Goal: Task Accomplishment & Management: Use online tool/utility

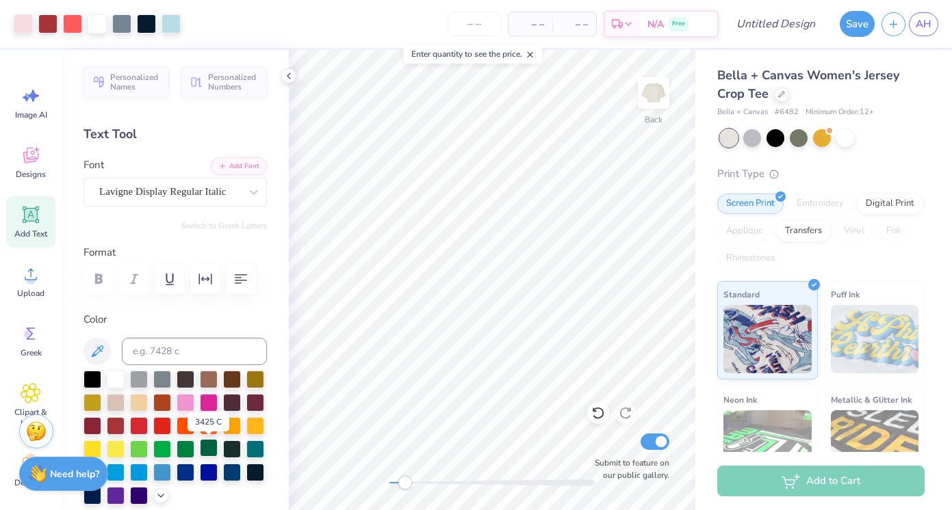
click at [212, 447] on div at bounding box center [209, 448] width 18 height 18
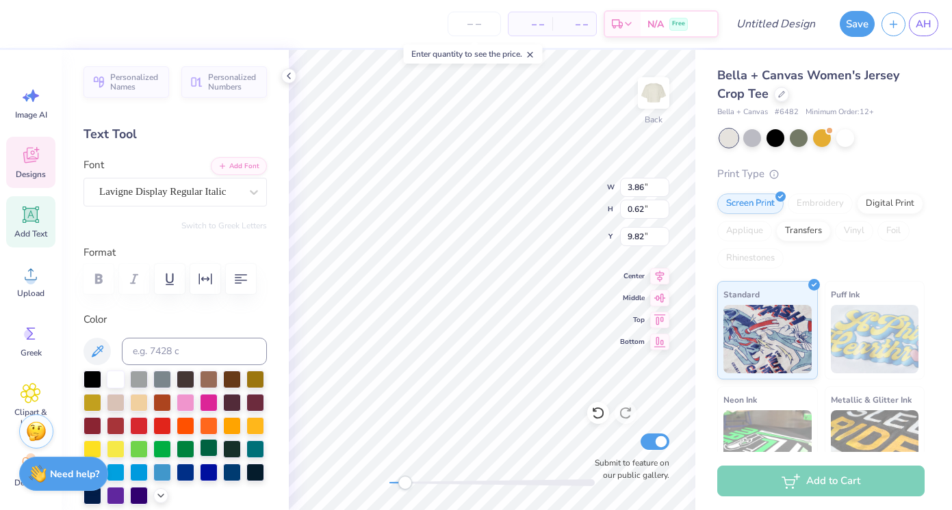
click at [213, 448] on div at bounding box center [209, 448] width 18 height 18
type input "2.65"
type input "1.44"
type input "3.00"
click at [203, 449] on div at bounding box center [209, 448] width 18 height 18
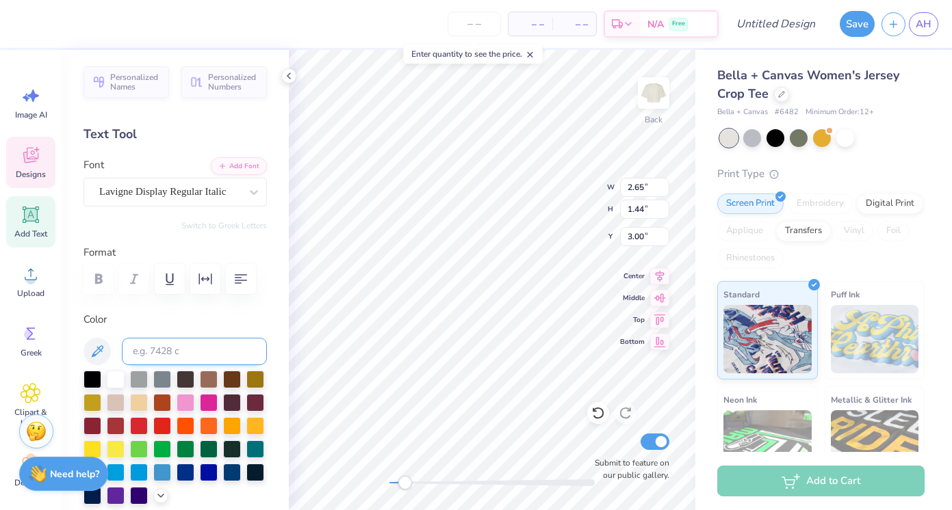
type input "3.90"
type input "1.14"
type input "4.47"
click at [203, 444] on div at bounding box center [209, 448] width 18 height 18
type input "5.32"
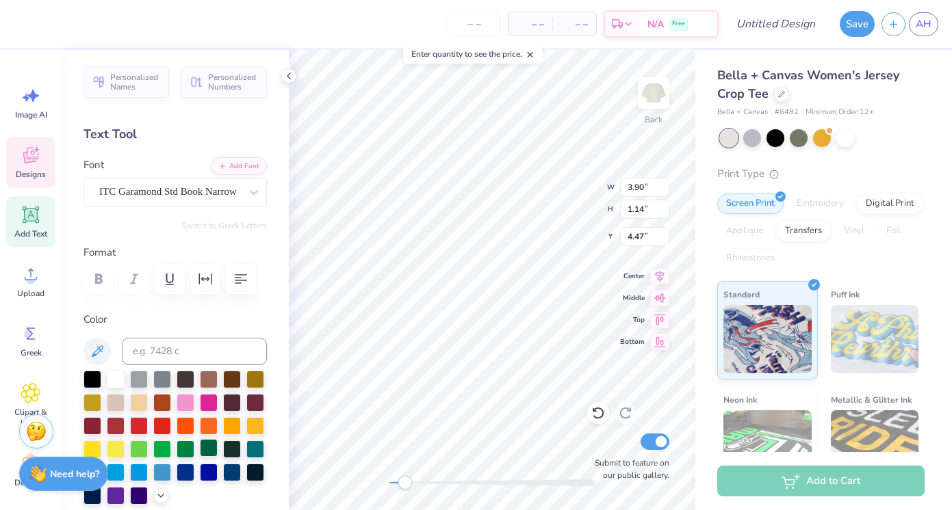
type input "1.04"
type input "5.72"
click at [208, 448] on div at bounding box center [209, 448] width 18 height 18
type input "2.06"
type input "0.47"
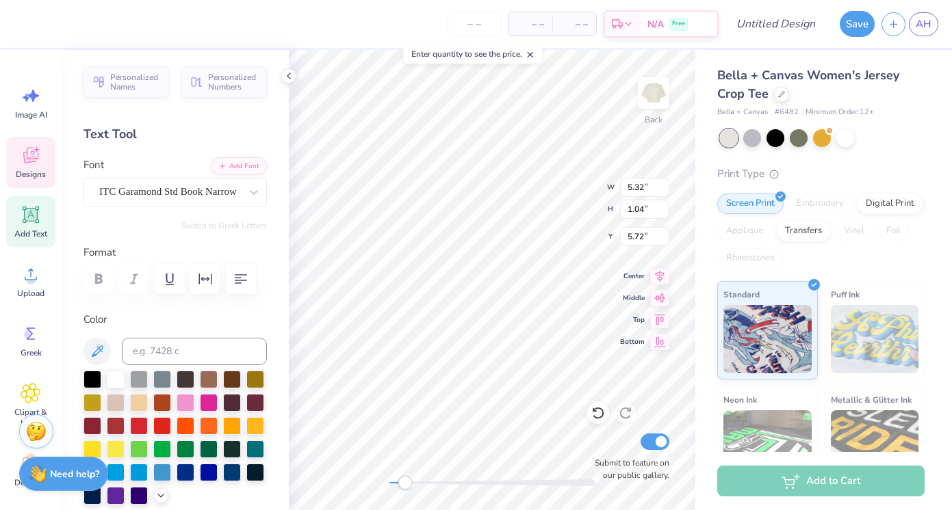
type input "8.45"
click at [213, 443] on div at bounding box center [209, 448] width 18 height 18
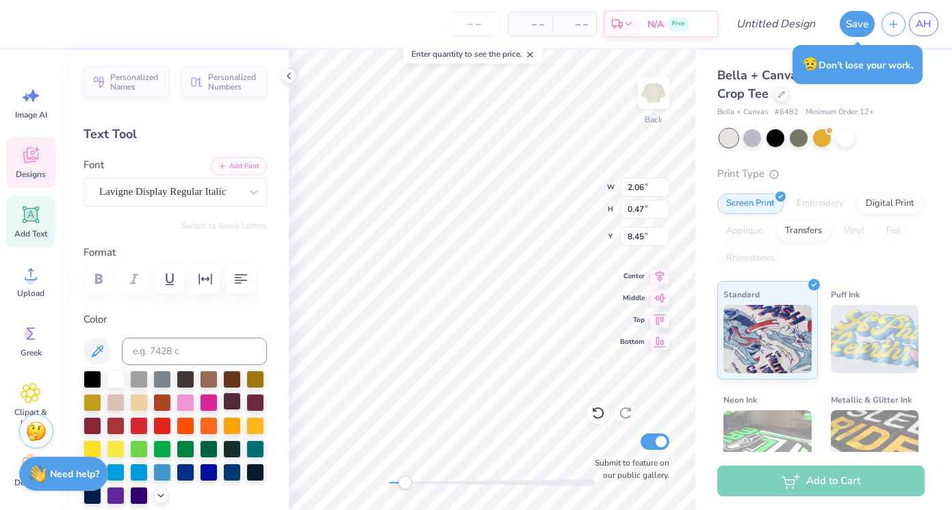
type input "0.98"
type input "0.35"
type input "7.59"
click at [209, 443] on div at bounding box center [209, 448] width 18 height 18
type input "2.35"
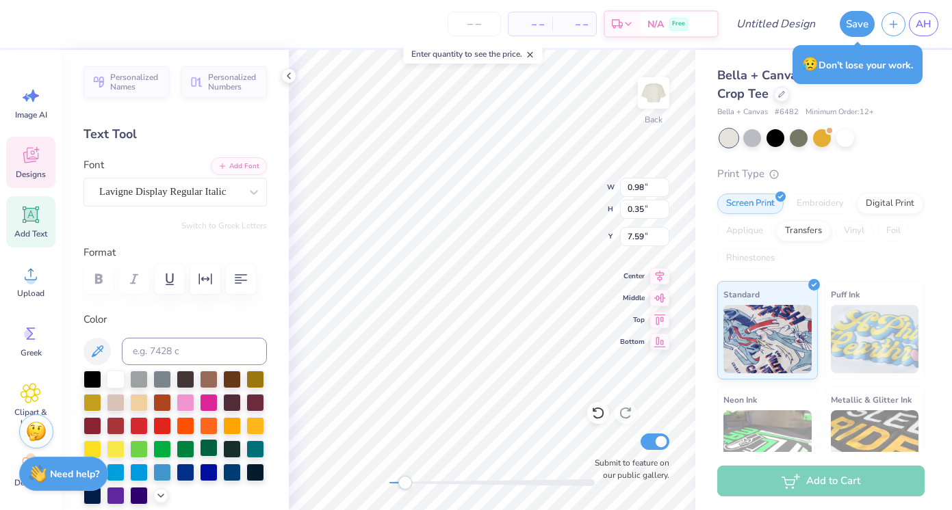
type input "0.47"
type input "7.98"
click at [203, 443] on div at bounding box center [209, 448] width 18 height 18
type input "3.70"
type input "1.60"
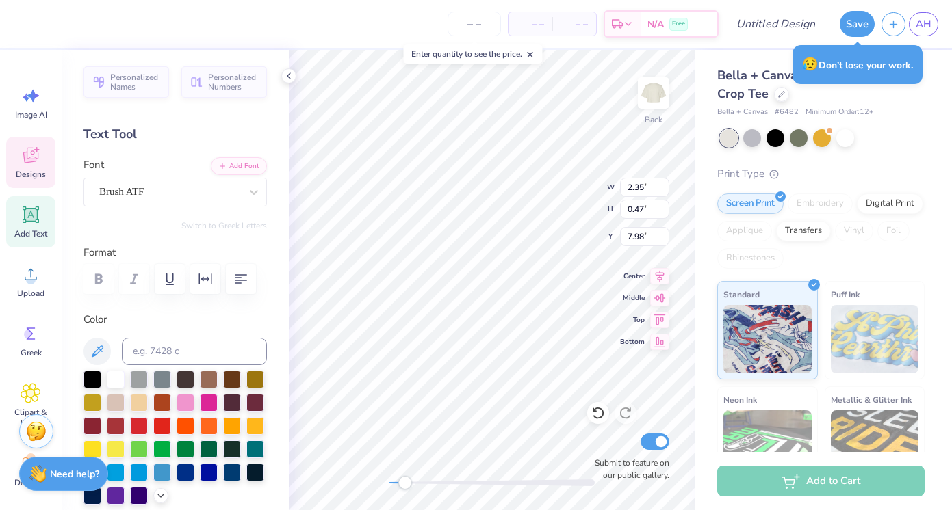
type input "6.17"
type input "5.17"
type input "4.19"
type input "6.57"
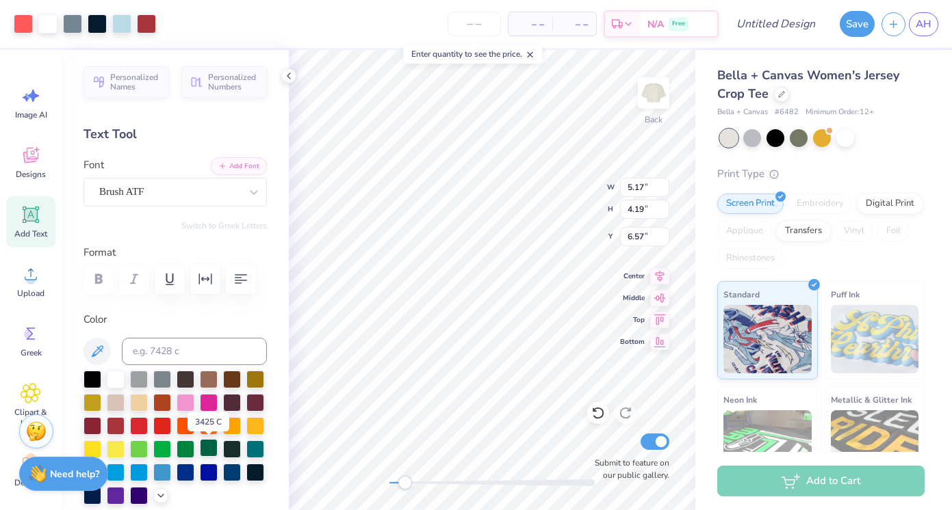
click at [209, 451] on div at bounding box center [209, 448] width 18 height 18
click at [207, 450] on div at bounding box center [209, 448] width 18 height 18
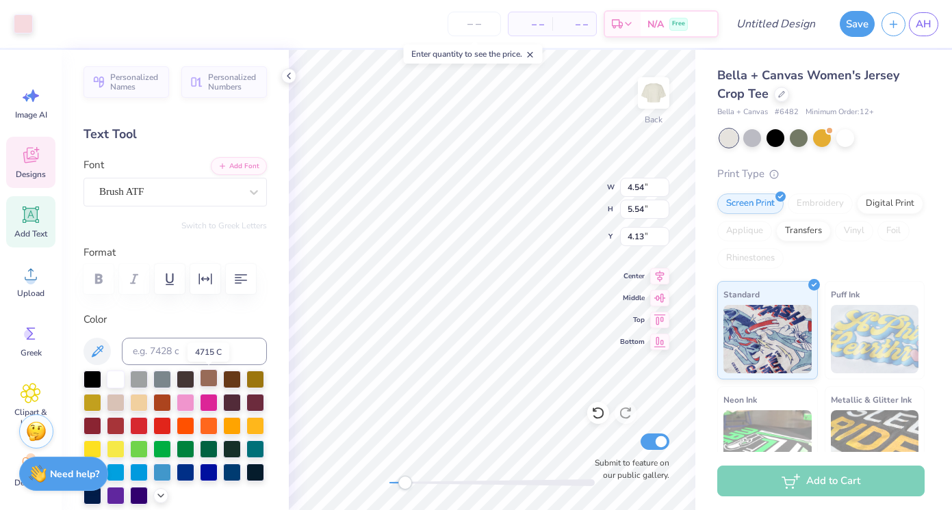
click at [212, 377] on div at bounding box center [209, 378] width 18 height 18
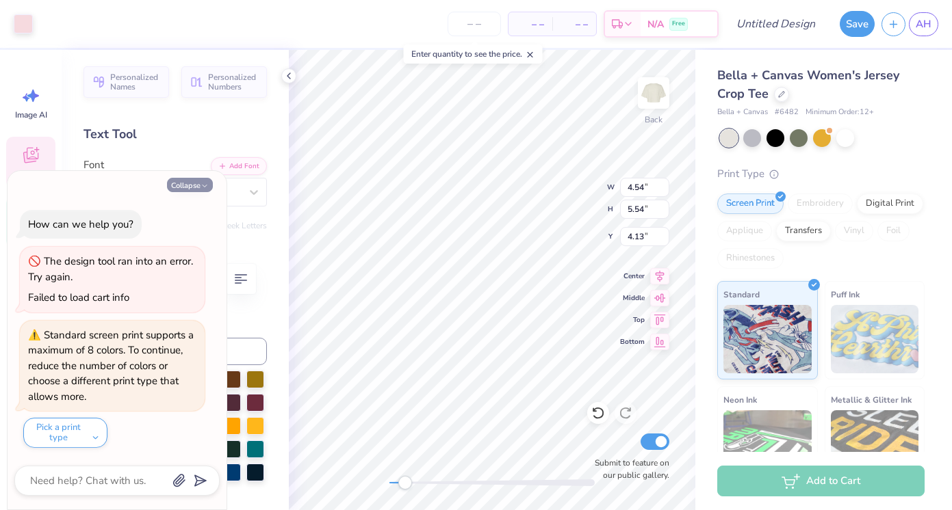
click at [206, 186] on icon "button" at bounding box center [204, 186] width 8 height 8
type textarea "x"
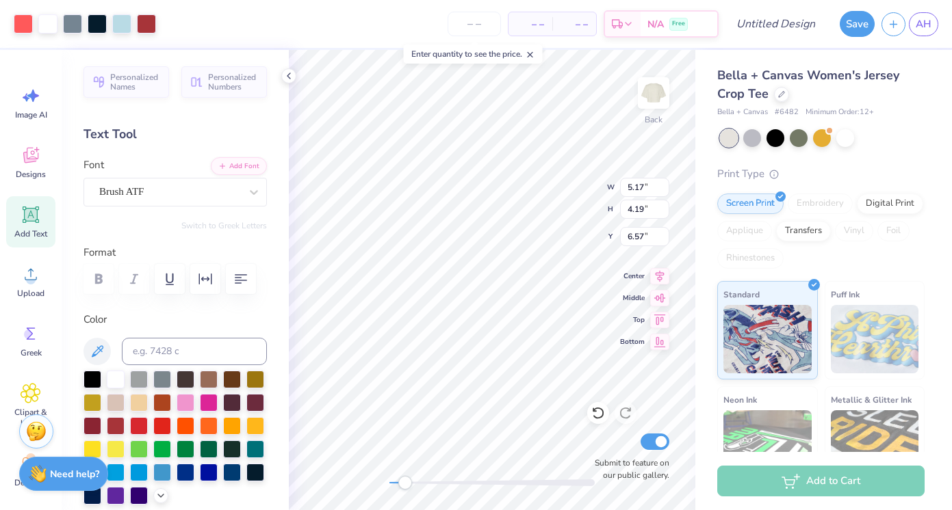
type input "5.17"
type input "4.19"
type input "6.57"
type input "3.70"
type input "1.60"
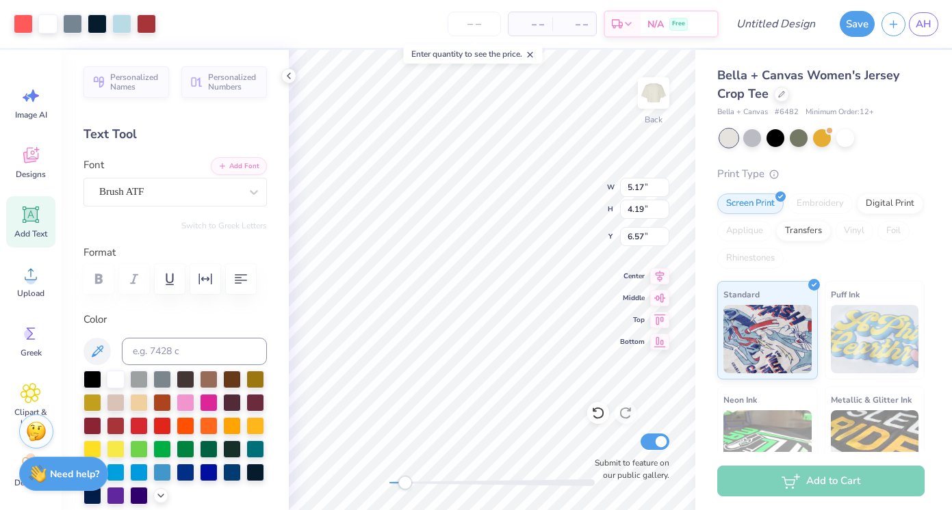
type input "6.17"
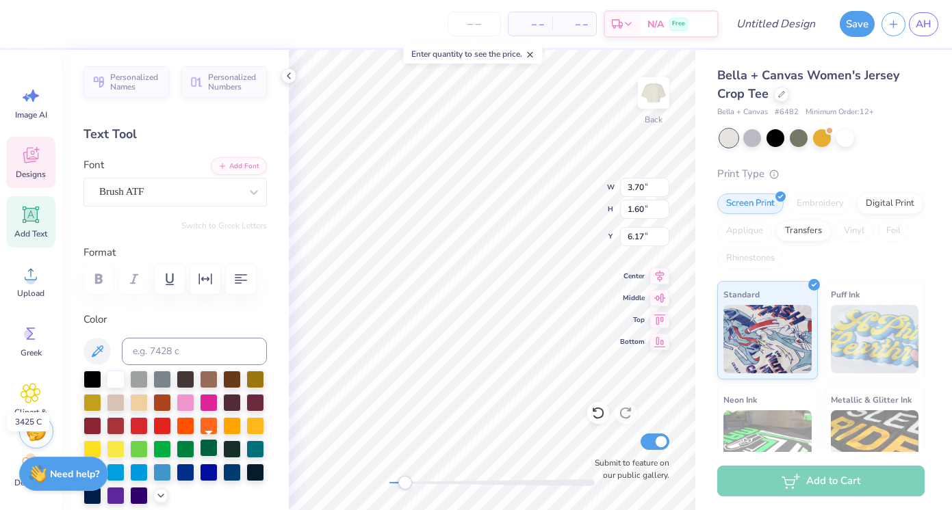
click at [209, 452] on div at bounding box center [209, 448] width 18 height 18
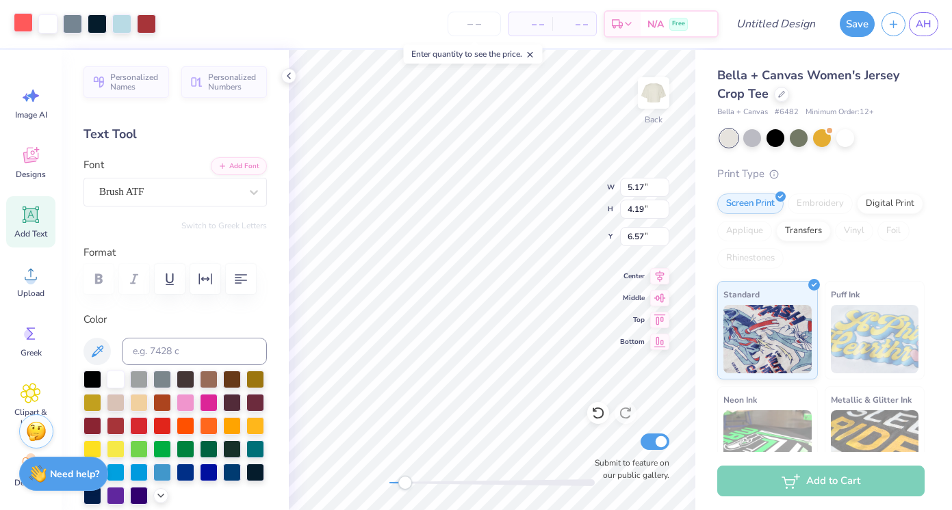
click at [24, 25] on div at bounding box center [23, 22] width 19 height 19
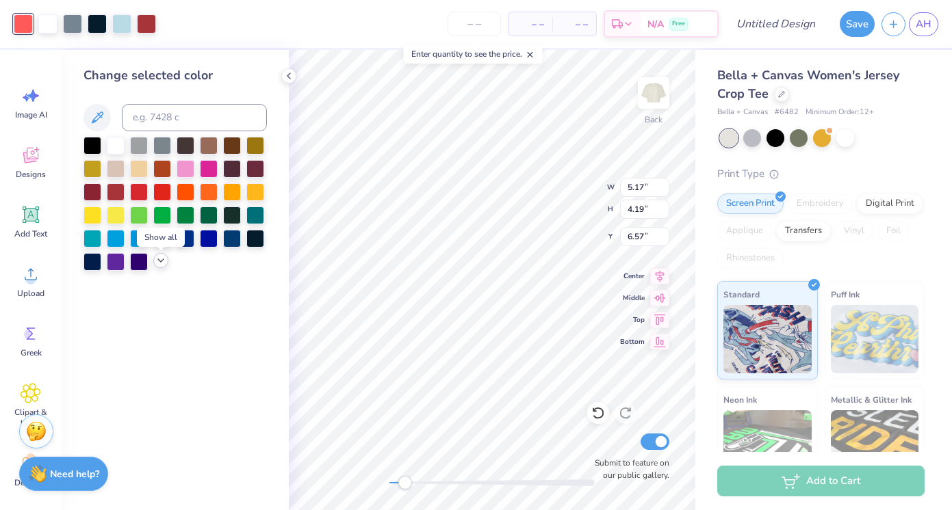
click at [157, 260] on icon at bounding box center [160, 260] width 11 height 11
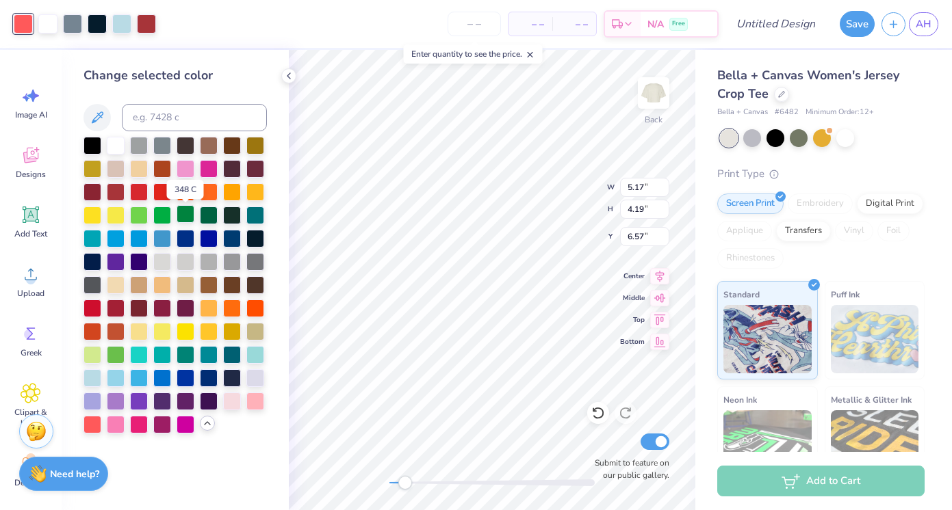
click at [183, 211] on div at bounding box center [186, 214] width 18 height 18
click at [209, 217] on div at bounding box center [209, 214] width 18 height 18
click at [146, 25] on div at bounding box center [146, 22] width 19 height 19
click at [179, 350] on div at bounding box center [186, 354] width 18 height 18
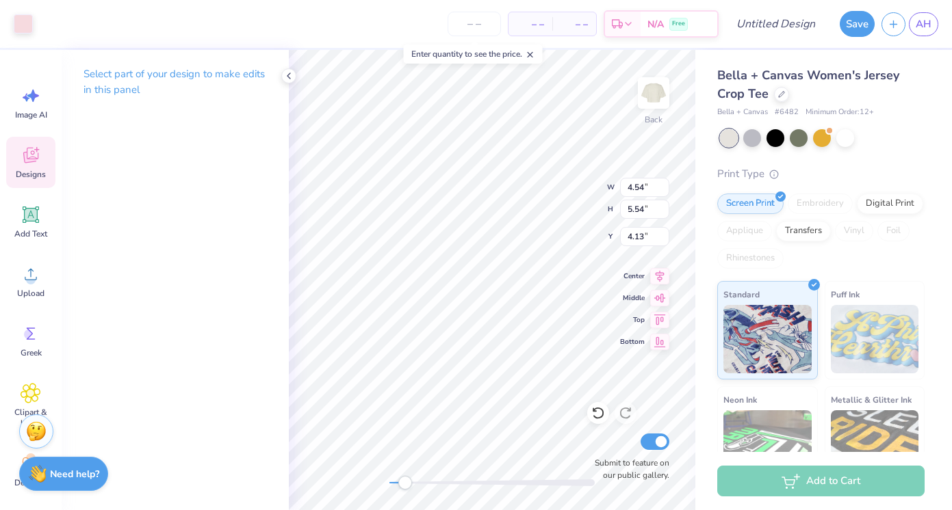
type input "4.54"
type input "5.54"
type input "4.13"
click at [26, 25] on div at bounding box center [23, 22] width 19 height 19
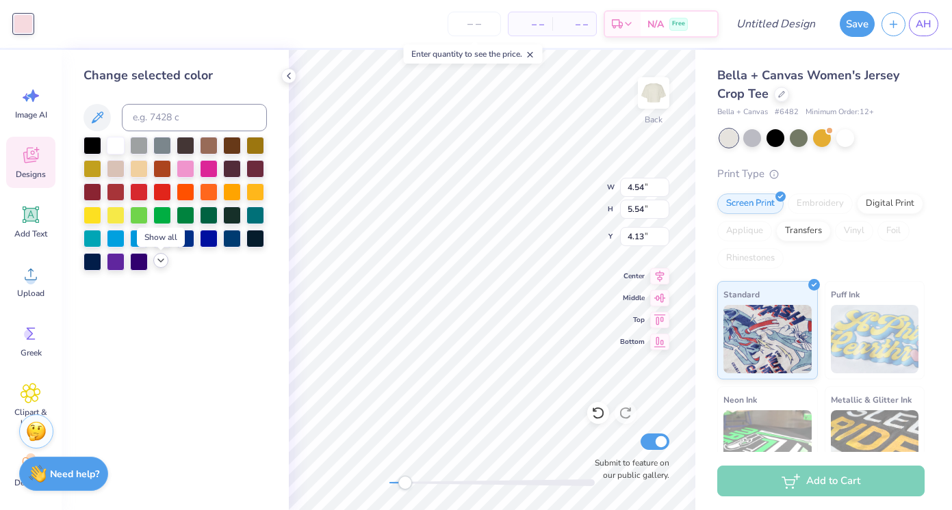
click at [161, 262] on icon at bounding box center [160, 260] width 11 height 11
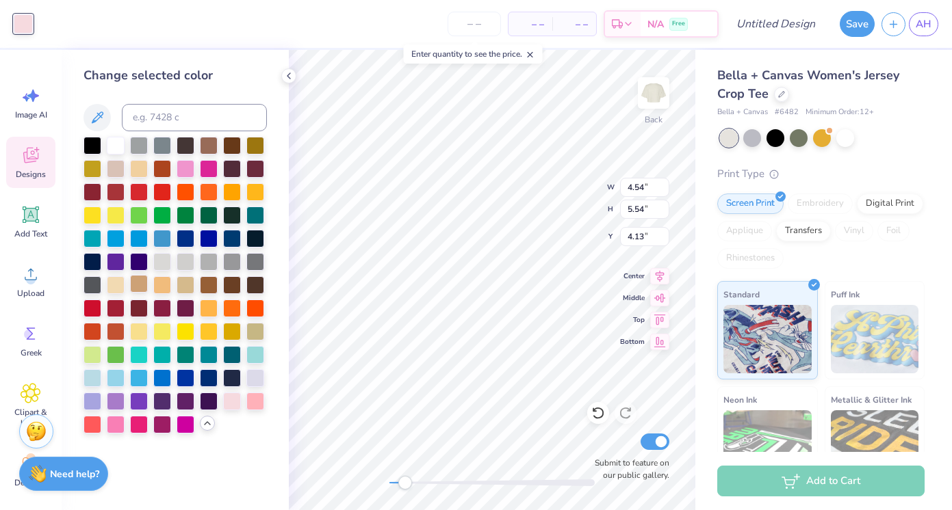
click at [138, 285] on div at bounding box center [139, 284] width 18 height 18
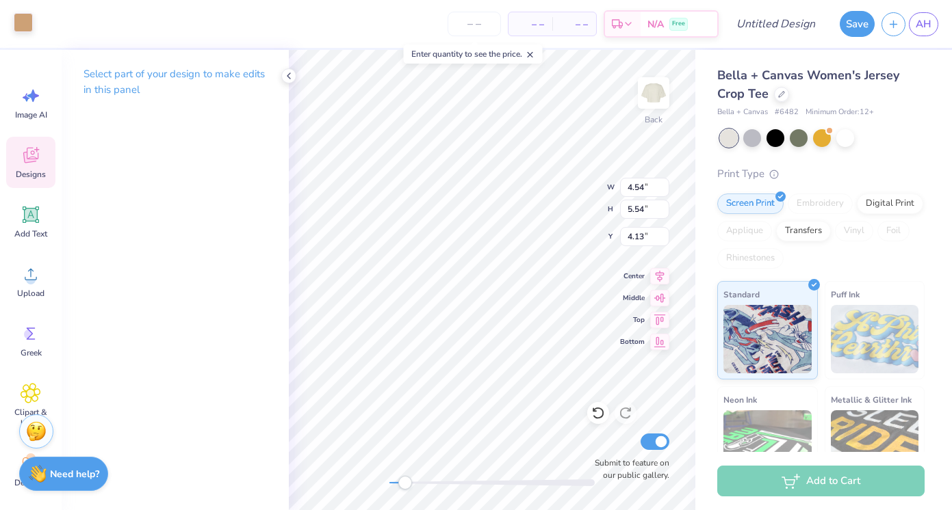
click at [29, 23] on div at bounding box center [23, 22] width 19 height 19
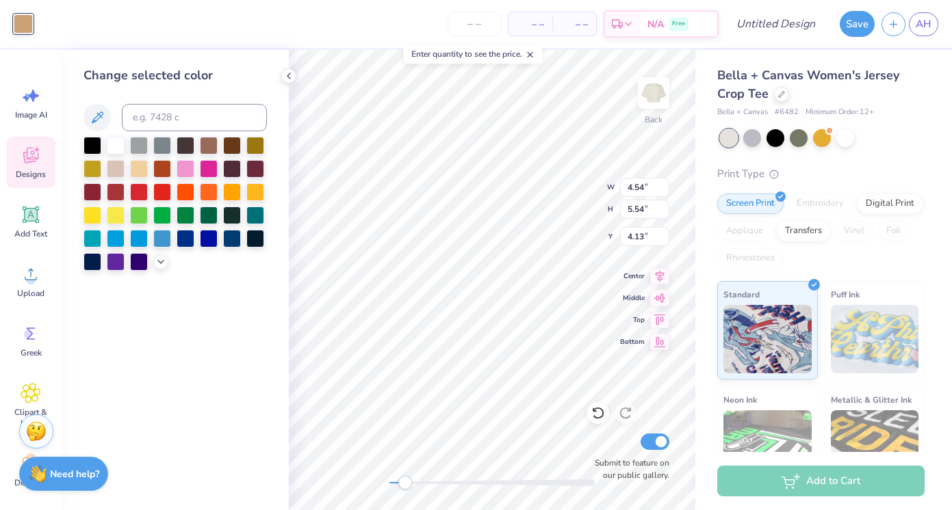
click at [149, 255] on div at bounding box center [174, 204] width 183 height 134
click at [165, 261] on icon at bounding box center [160, 260] width 11 height 11
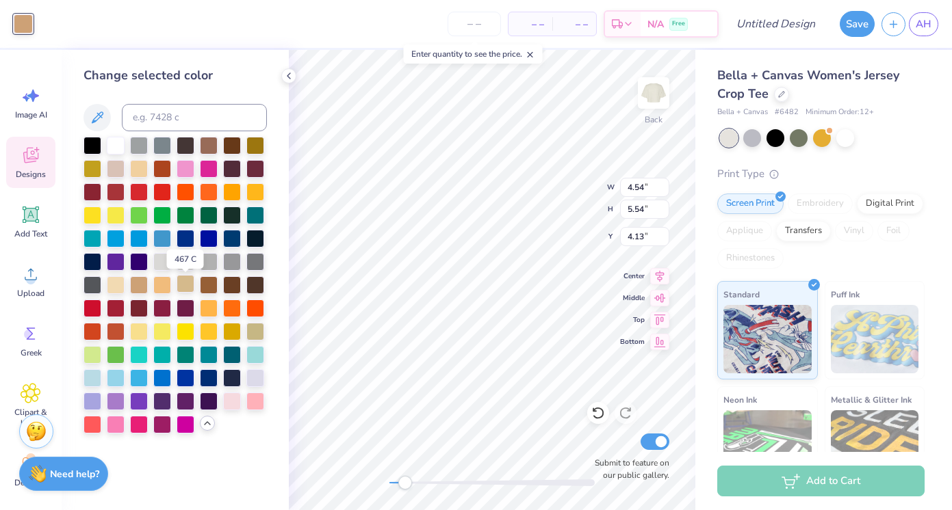
click at [183, 285] on div at bounding box center [186, 284] width 18 height 18
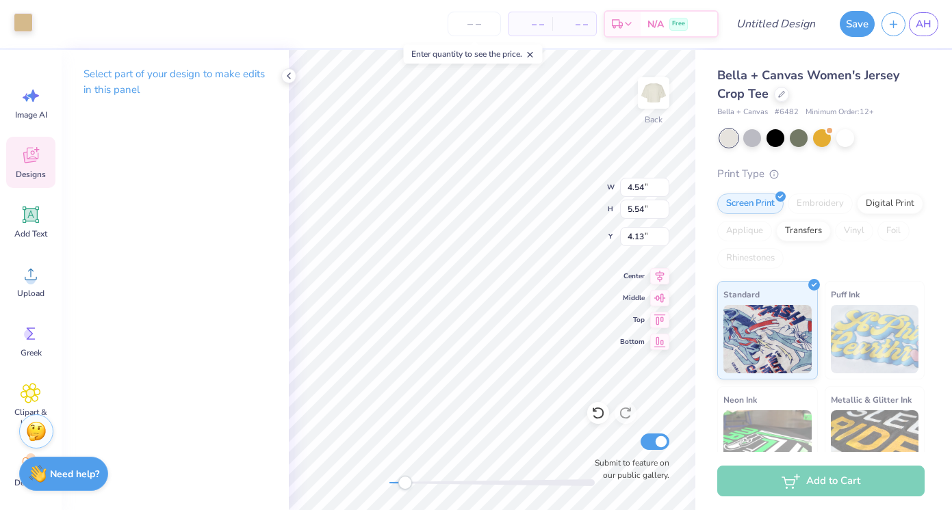
click at [21, 23] on div at bounding box center [23, 22] width 19 height 19
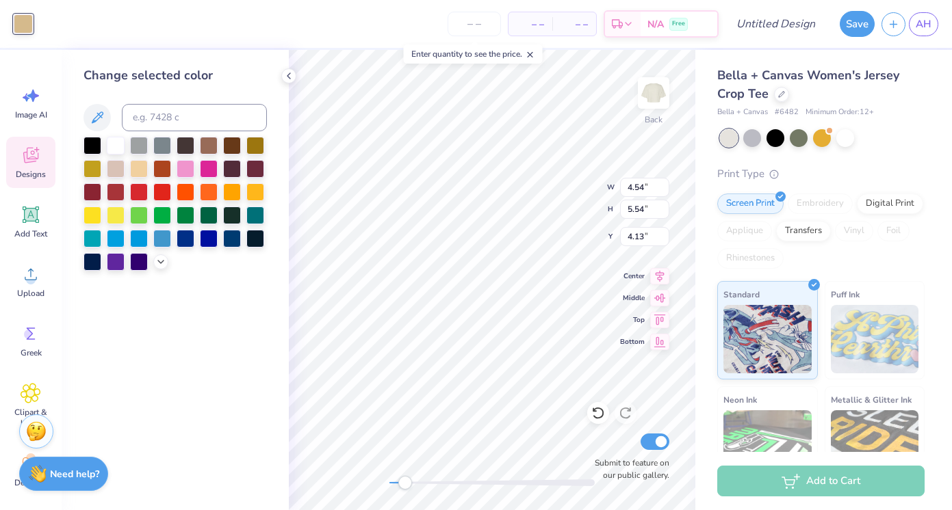
click at [154, 257] on div at bounding box center [174, 204] width 183 height 134
click at [161, 261] on icon at bounding box center [160, 260] width 11 height 11
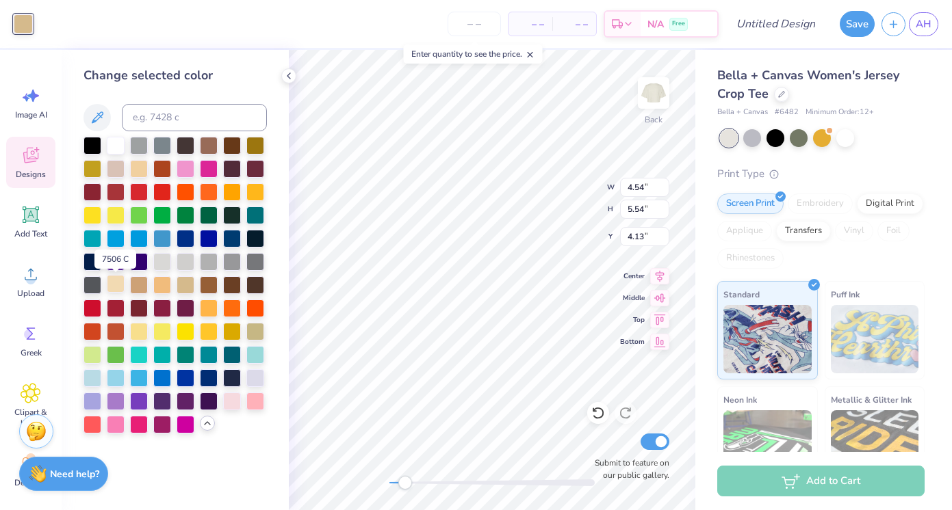
click at [120, 286] on div at bounding box center [116, 284] width 18 height 18
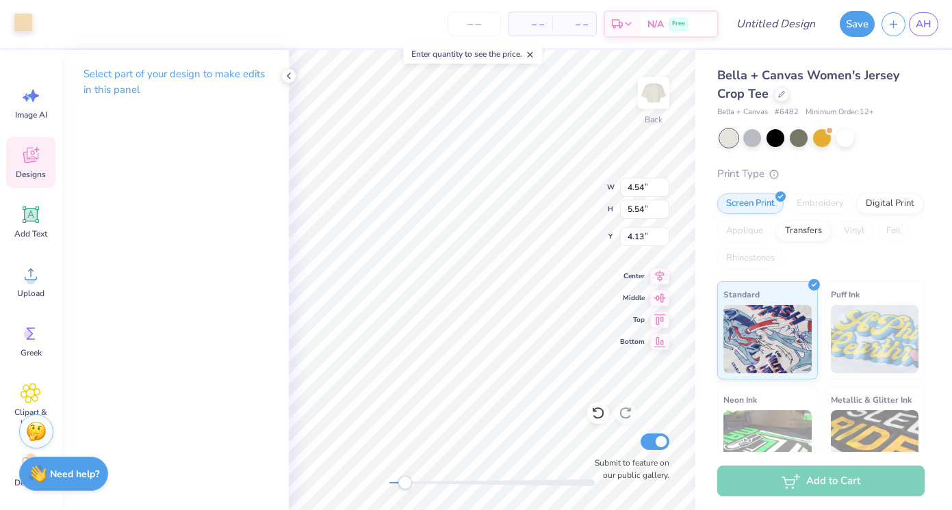
click at [29, 29] on div at bounding box center [23, 22] width 19 height 19
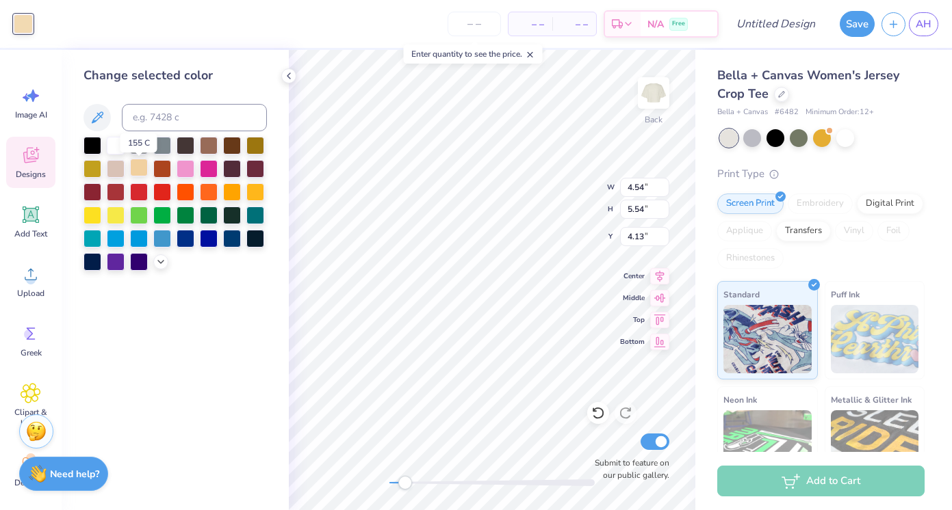
click at [133, 171] on div at bounding box center [139, 168] width 18 height 18
click at [159, 263] on icon at bounding box center [160, 260] width 11 height 11
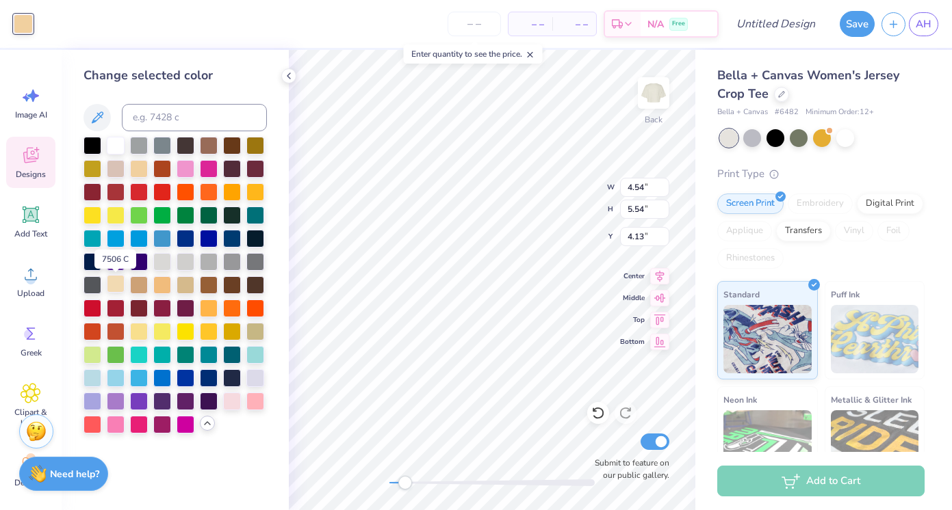
click at [114, 293] on div at bounding box center [116, 284] width 18 height 18
click at [138, 170] on div at bounding box center [139, 168] width 18 height 18
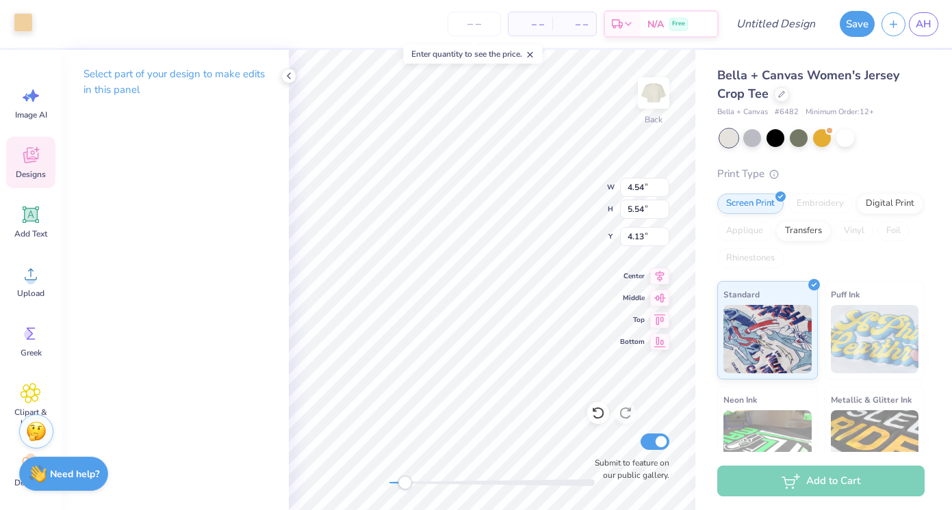
click at [20, 24] on div at bounding box center [23, 22] width 19 height 19
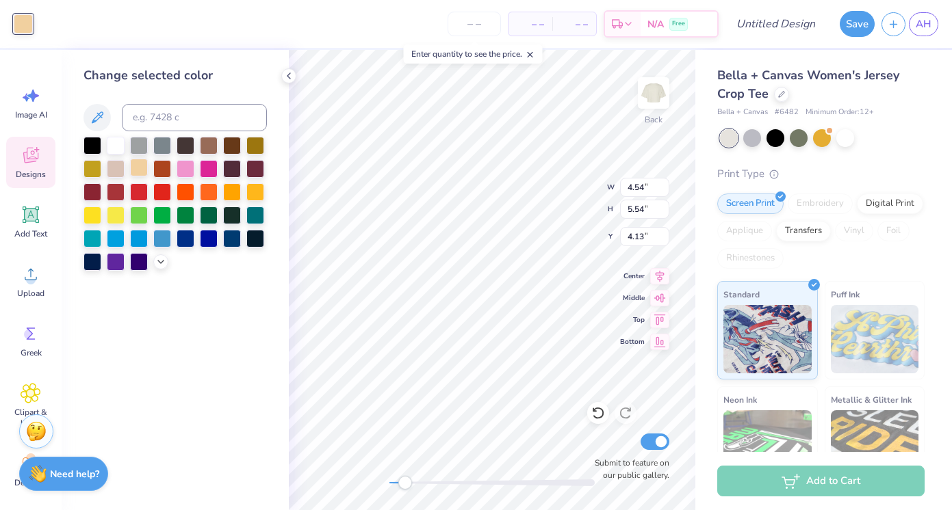
click at [139, 170] on div at bounding box center [139, 168] width 18 height 18
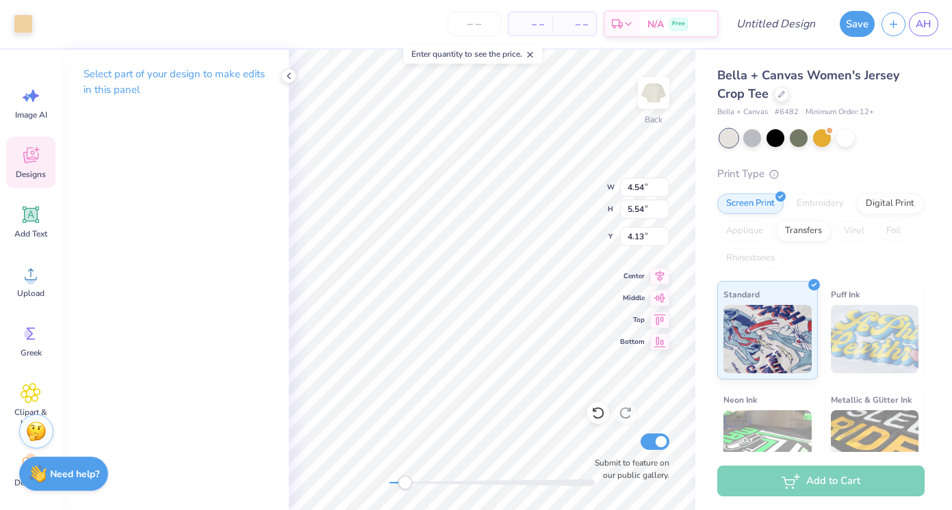
type input "4.54"
type input "5.54"
type input "4.13"
click at [24, 21] on div at bounding box center [23, 22] width 19 height 19
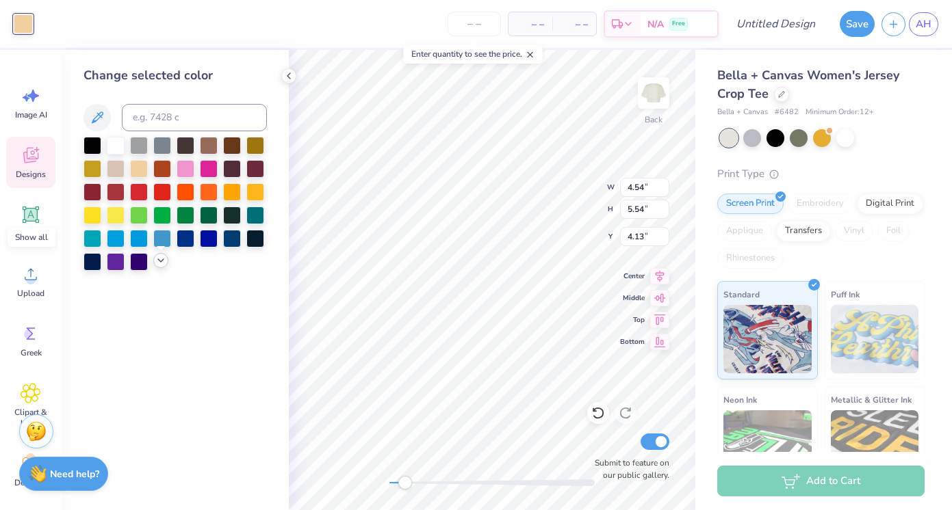
click at [159, 261] on icon at bounding box center [160, 260] width 11 height 11
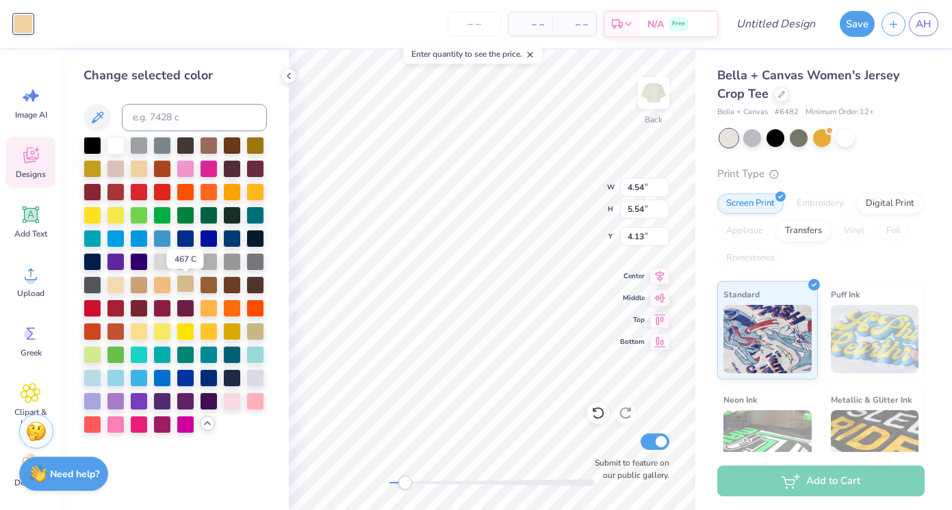
click at [187, 282] on div at bounding box center [186, 284] width 18 height 18
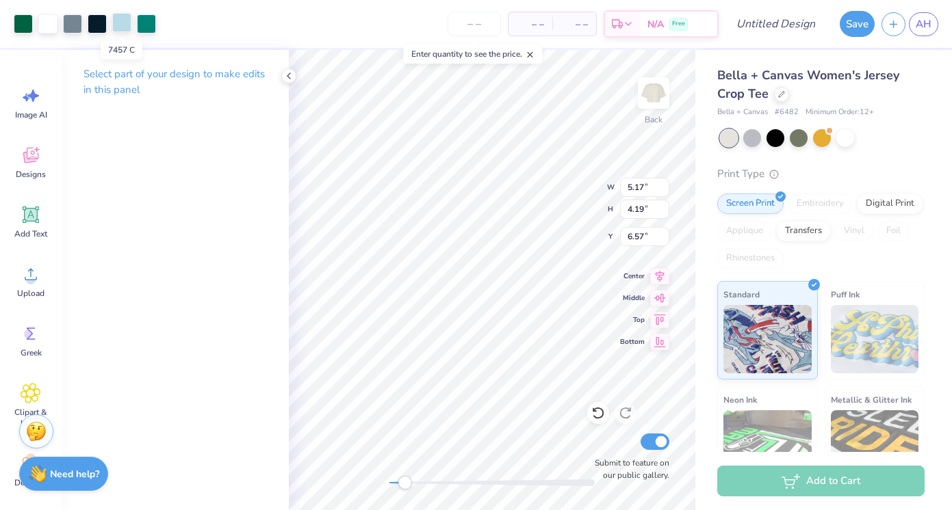
click at [117, 19] on div at bounding box center [121, 22] width 19 height 19
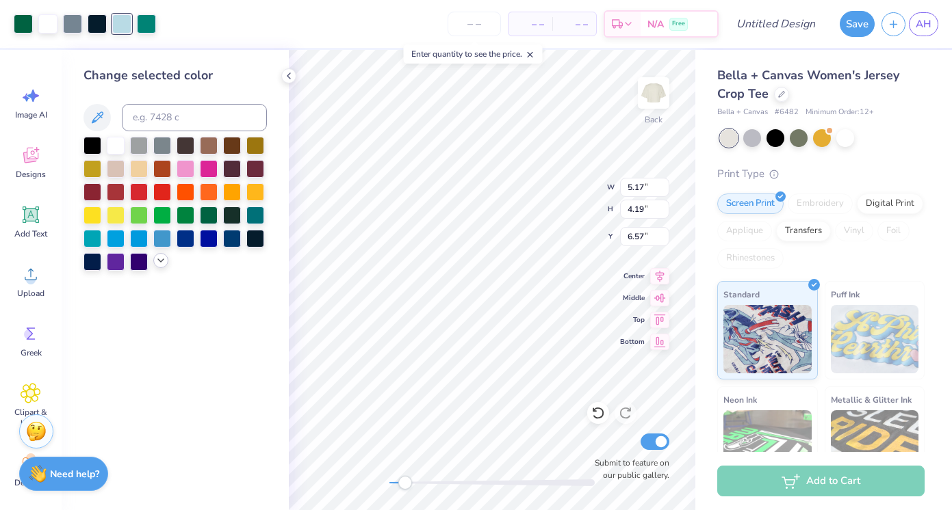
click at [164, 261] on icon at bounding box center [160, 260] width 11 height 11
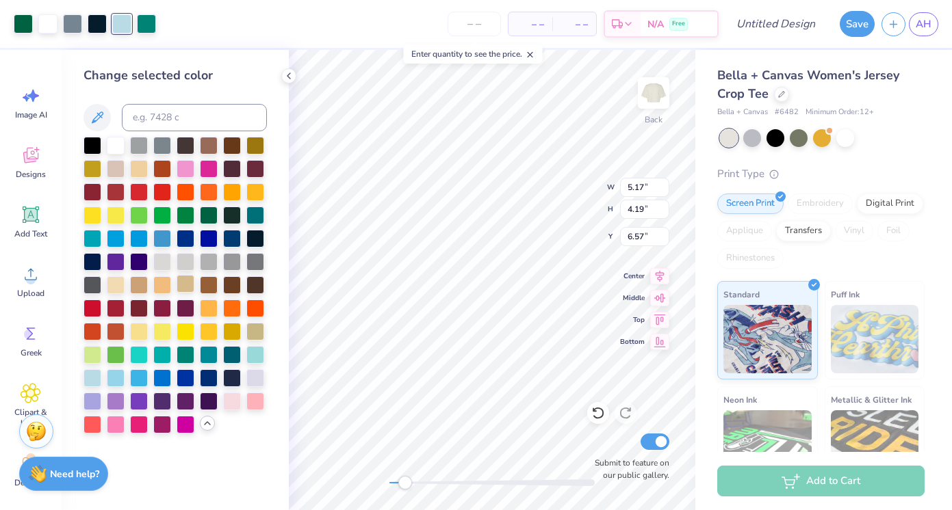
click at [183, 290] on div at bounding box center [186, 284] width 18 height 18
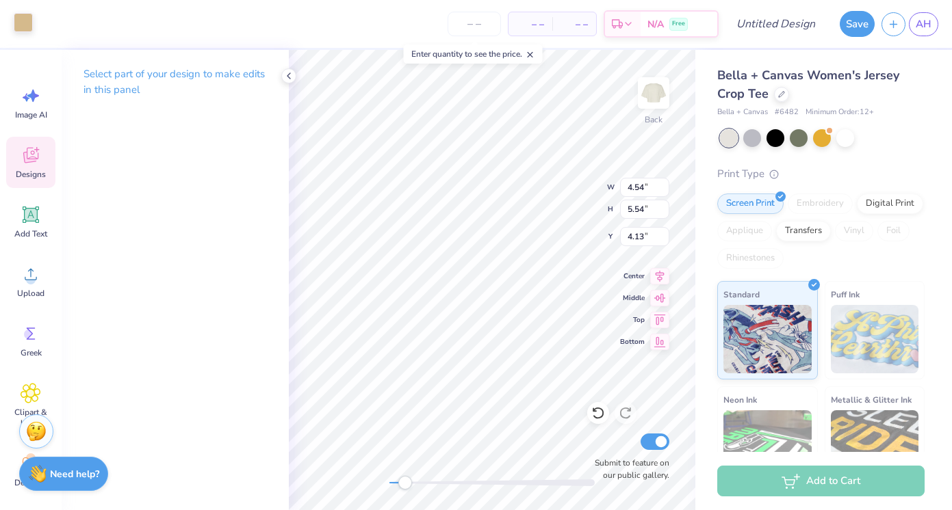
click at [23, 19] on div at bounding box center [23, 22] width 19 height 19
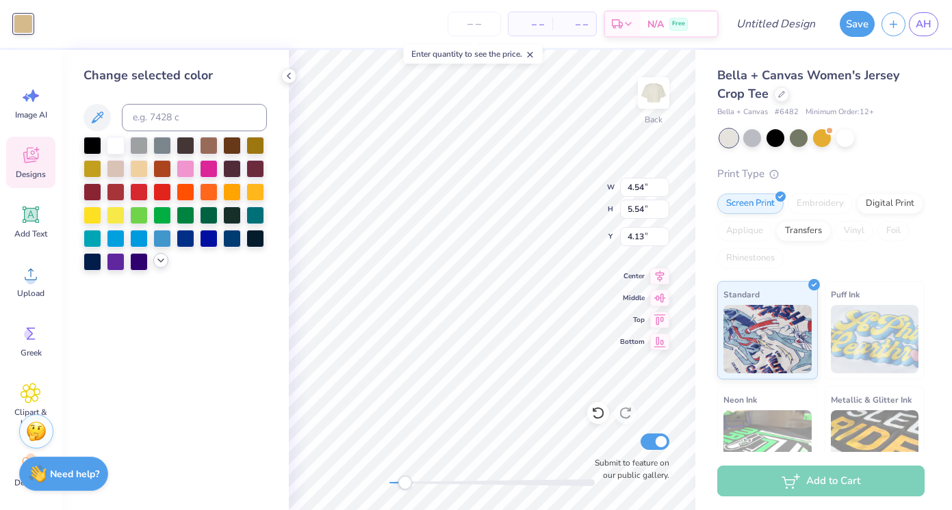
click at [161, 265] on icon at bounding box center [160, 260] width 11 height 11
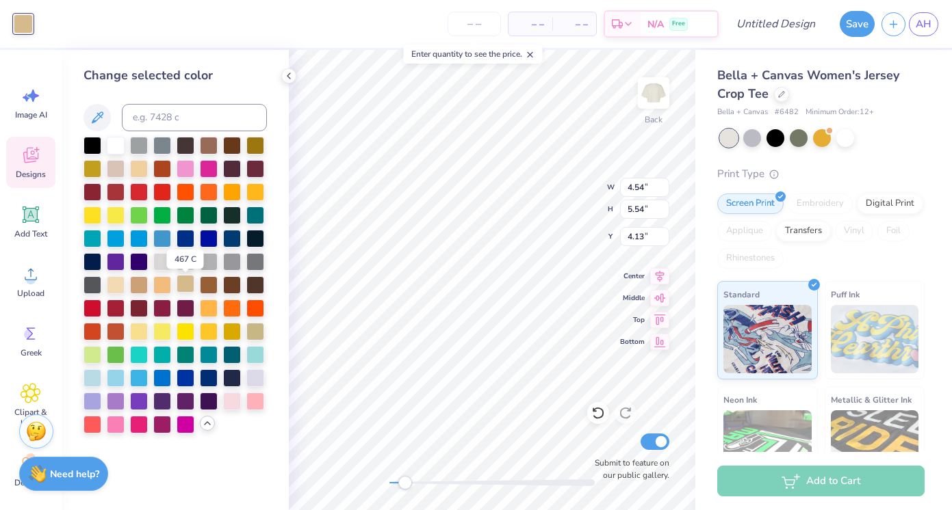
click at [185, 285] on div at bounding box center [186, 284] width 18 height 18
click at [204, 285] on div at bounding box center [209, 284] width 18 height 18
click at [185, 286] on div at bounding box center [186, 284] width 18 height 18
click at [205, 288] on div at bounding box center [209, 284] width 18 height 18
click at [189, 287] on div at bounding box center [186, 284] width 18 height 18
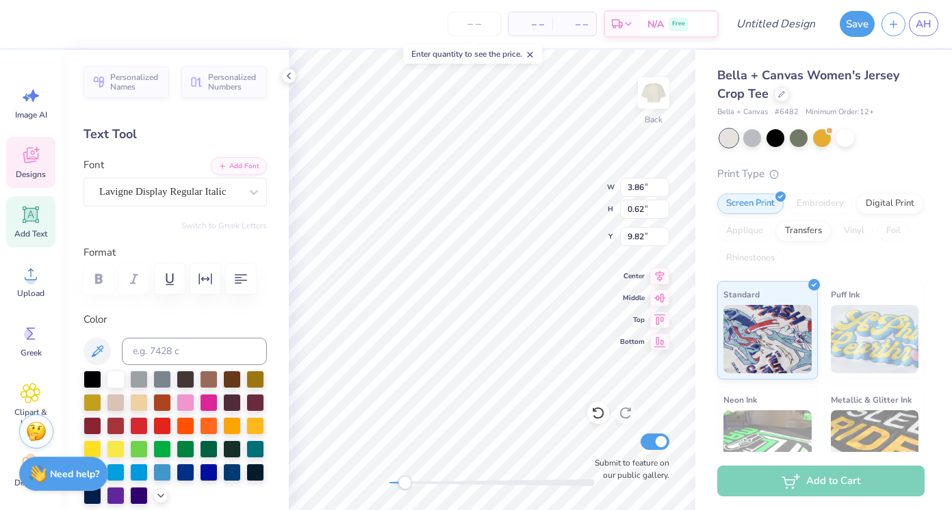
type input "4.54"
type input "5.54"
type input "4.13"
click at [26, 16] on div at bounding box center [23, 22] width 19 height 19
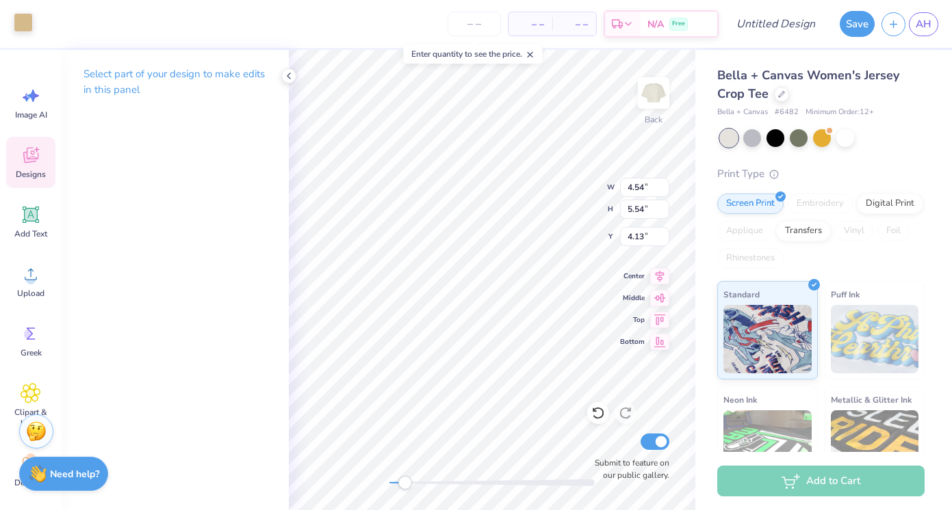
type input "4.54"
type input "5.54"
type input "4.13"
type input "5.17"
type input "4.19"
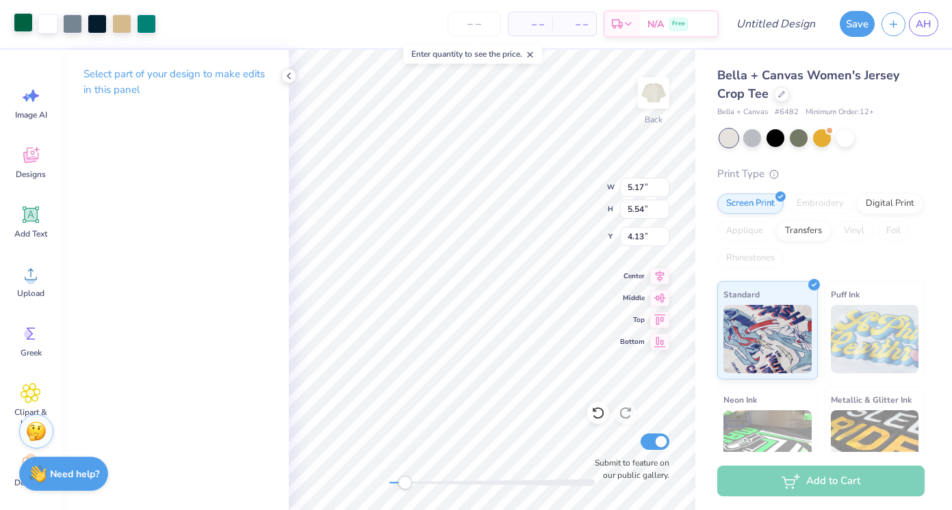
type input "6.57"
click at [122, 21] on div at bounding box center [121, 22] width 19 height 19
type input "4.54"
type input "5.54"
type input "4.13"
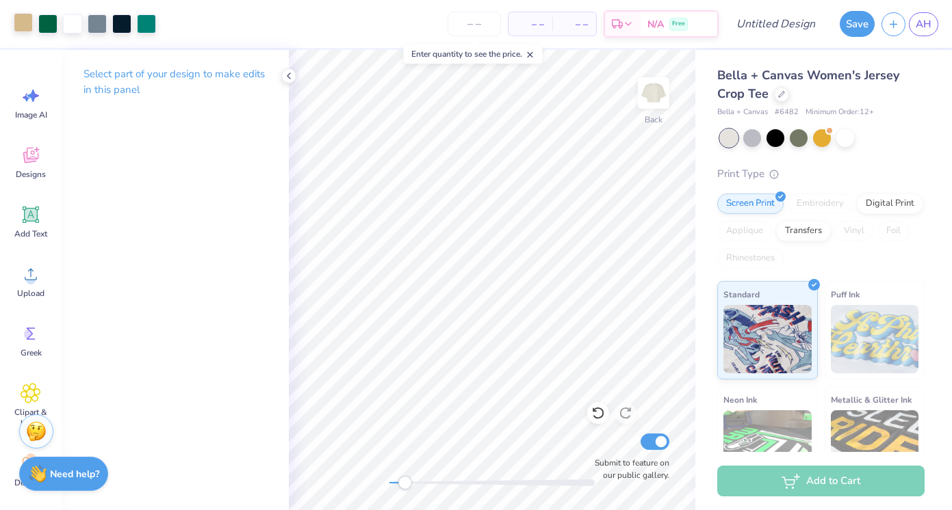
click at [393, 481] on div at bounding box center [491, 483] width 205 height 7
click at [465, 29] on input "number" at bounding box center [474, 24] width 53 height 25
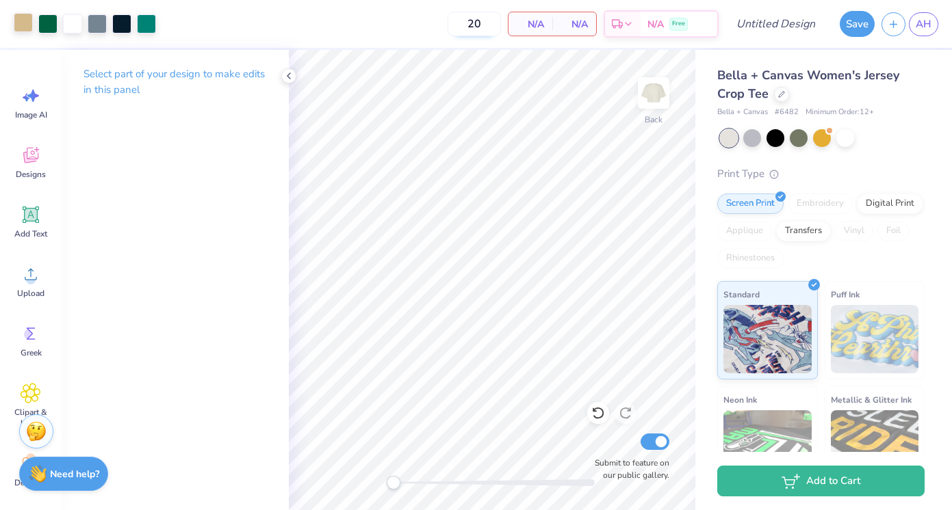
type input "20"
click at [551, 23] on div "N/A Per Item" at bounding box center [530, 23] width 44 height 23
click at [482, 25] on input "20" at bounding box center [474, 24] width 53 height 25
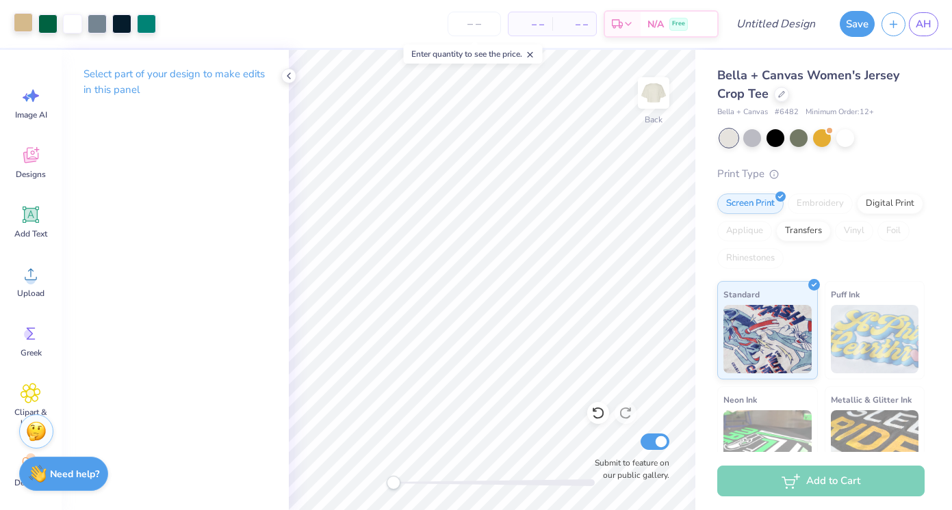
click at [378, 21] on div "– – Per Item – – Total Est. Delivery N/A Free" at bounding box center [441, 24] width 556 height 48
click at [786, 19] on input "Design Title" at bounding box center [792, 23] width 67 height 27
type input "merch draft 2"
click at [856, 27] on button "Save" at bounding box center [857, 22] width 35 height 26
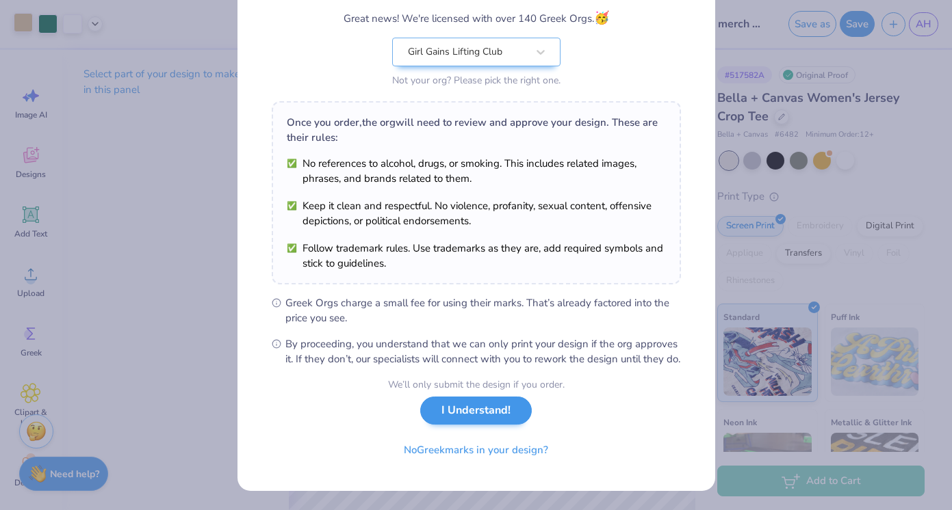
scroll to position [130, 0]
click at [489, 448] on button "No Greek marks in your design?" at bounding box center [476, 447] width 168 height 28
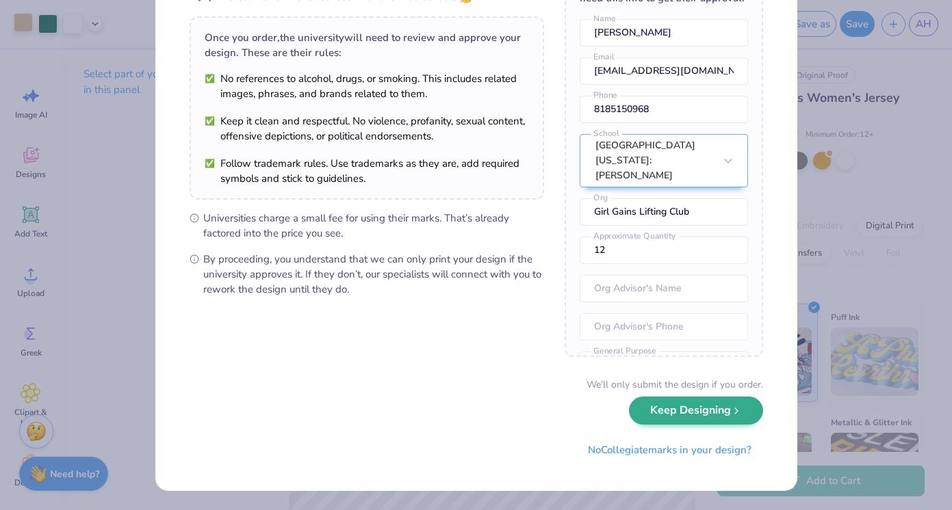
scroll to position [85, 0]
click at [707, 404] on button "Keep Designing" at bounding box center [696, 412] width 134 height 28
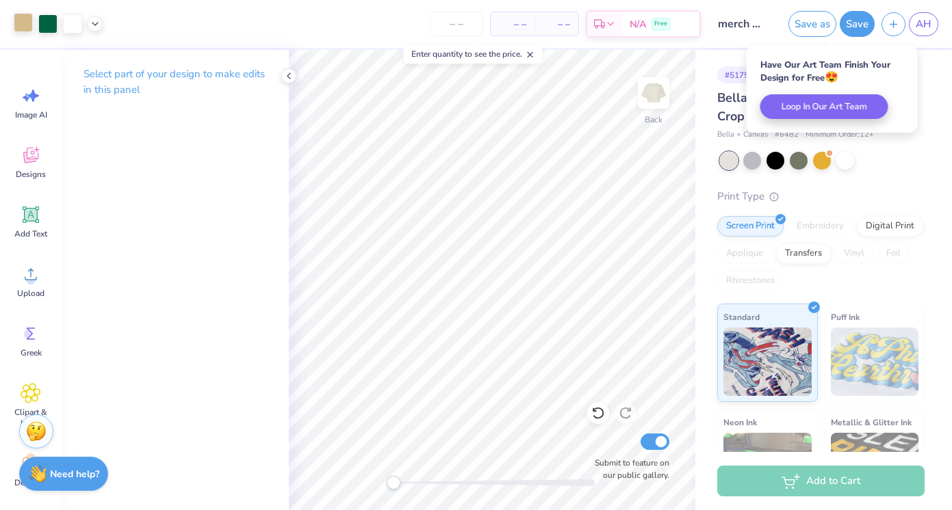
scroll to position [0, 0]
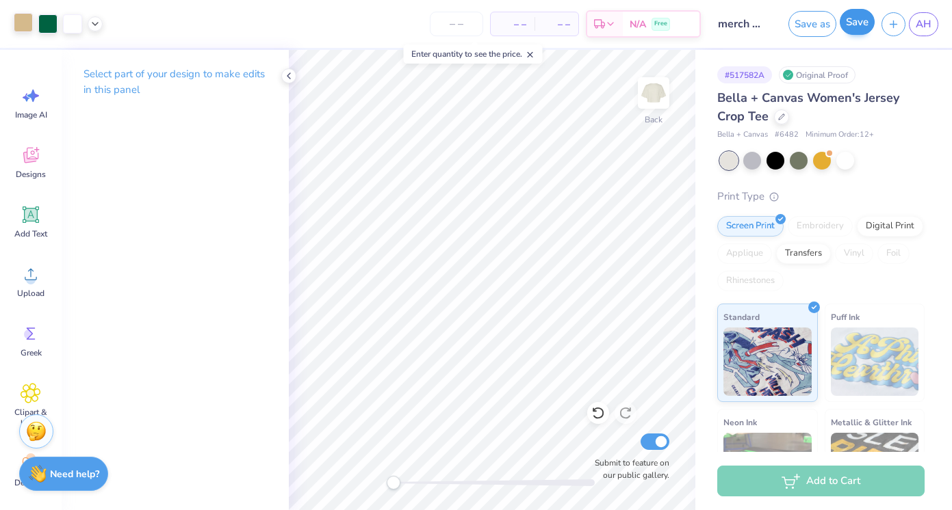
click at [864, 25] on button "Save" at bounding box center [857, 22] width 35 height 26
click at [920, 22] on span "AH" at bounding box center [924, 24] width 16 height 16
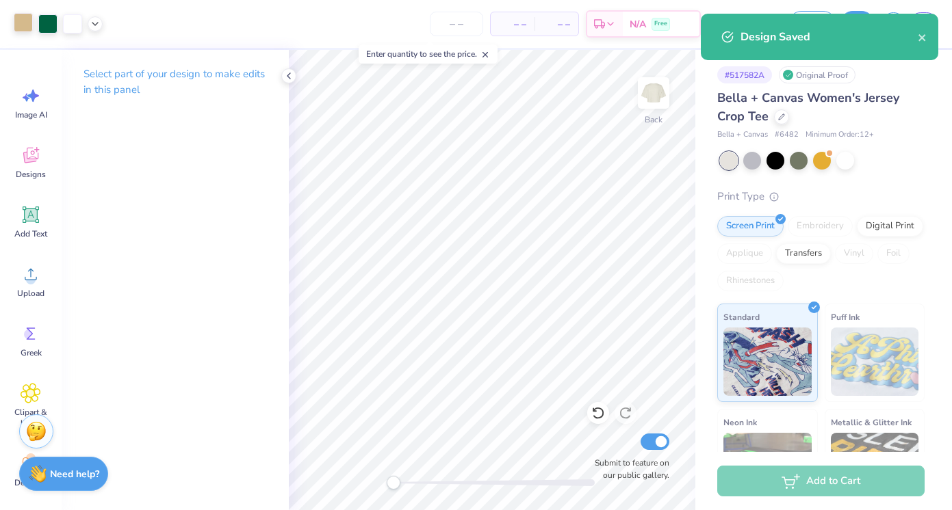
click at [915, 40] on div "Design Saved" at bounding box center [828, 37] width 177 height 16
click at [922, 34] on icon "close" at bounding box center [923, 37] width 10 height 11
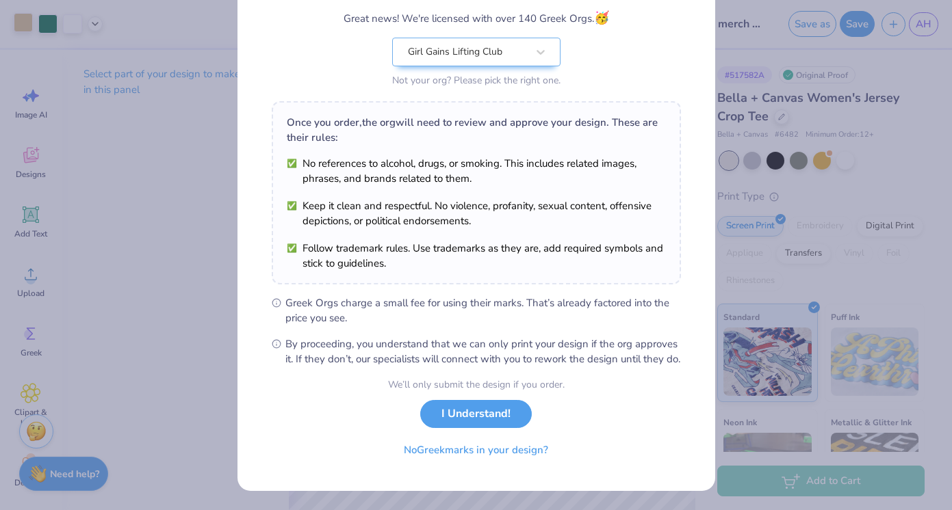
scroll to position [130, 0]
click at [500, 449] on button "No Greek marks in your design?" at bounding box center [476, 447] width 168 height 28
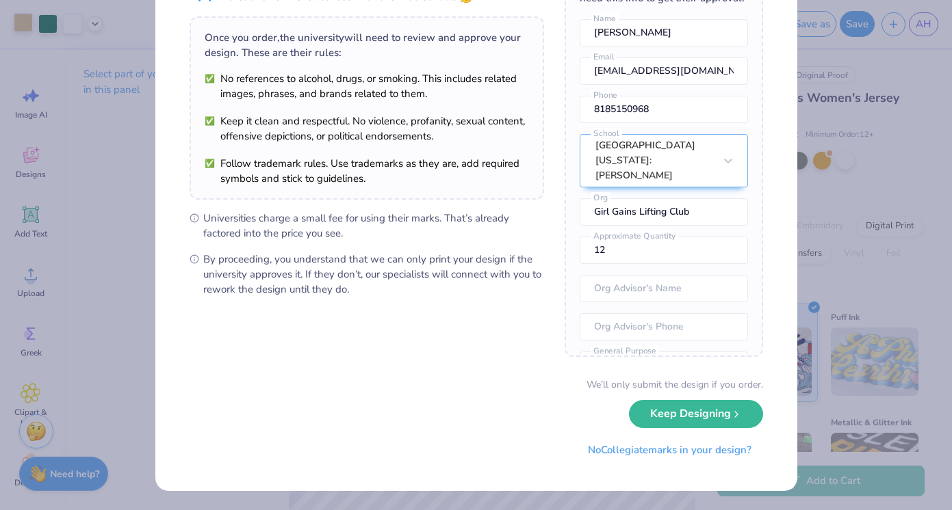
scroll to position [85, 0]
click at [647, 419] on button "Keep Designing" at bounding box center [696, 412] width 134 height 28
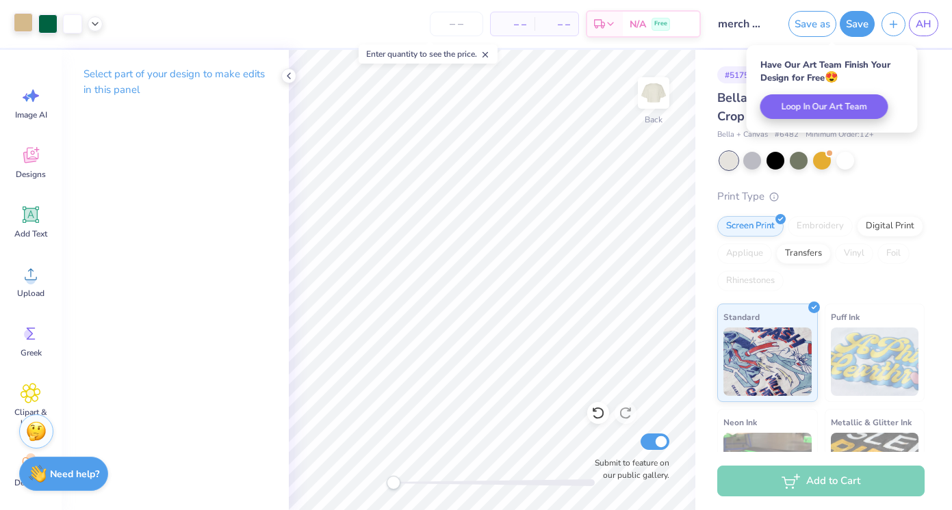
scroll to position [0, 0]
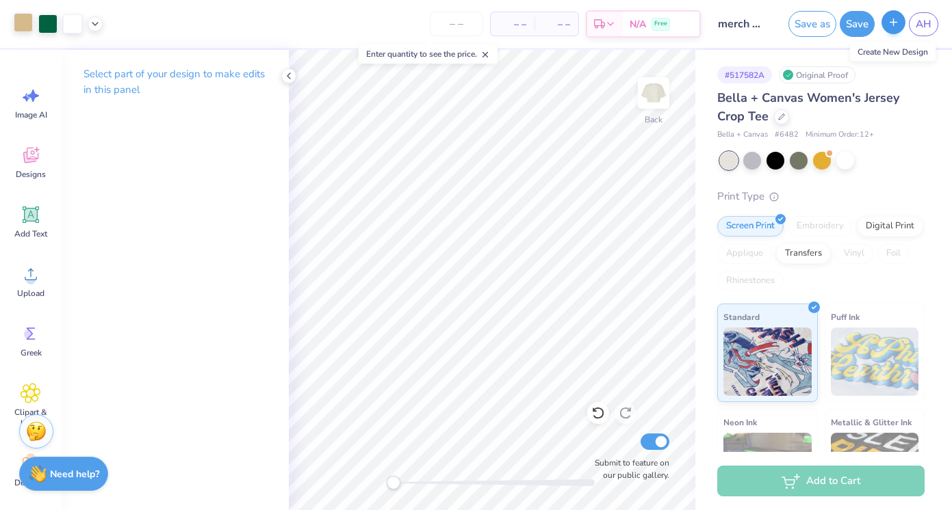
click at [891, 18] on icon "button" at bounding box center [893, 22] width 12 height 12
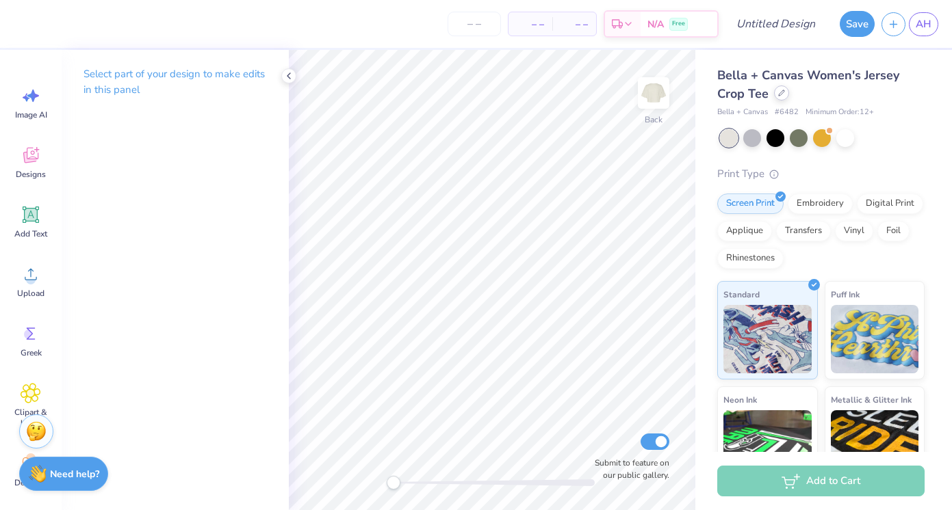
click at [779, 94] on icon at bounding box center [781, 93] width 7 height 7
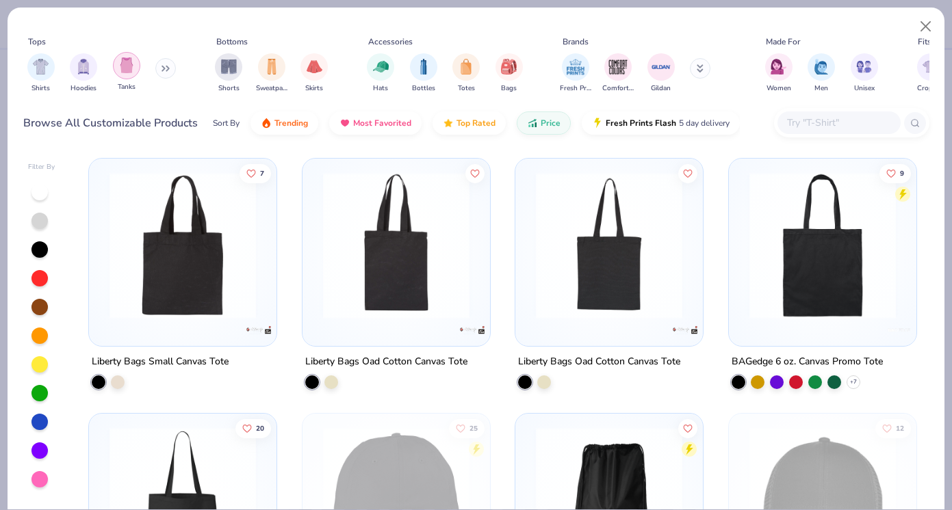
click at [116, 68] on div "filter for Tanks" at bounding box center [126, 65] width 27 height 27
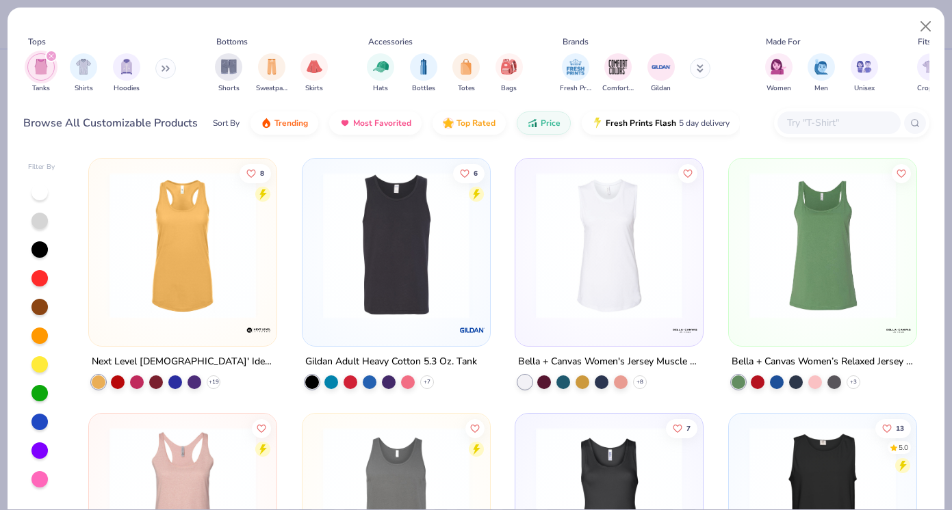
click at [170, 65] on icon at bounding box center [165, 68] width 8 height 7
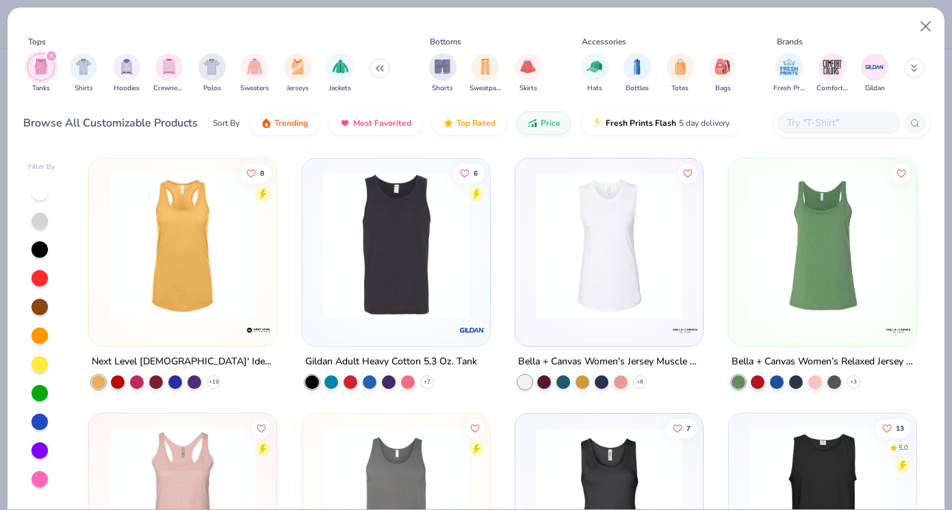
click at [379, 64] on button at bounding box center [379, 68] width 21 height 21
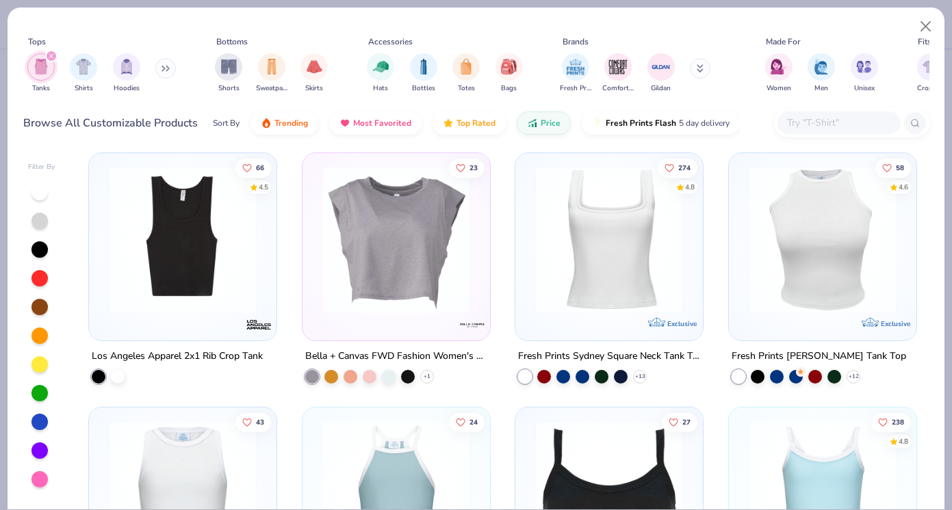
scroll to position [1279, 0]
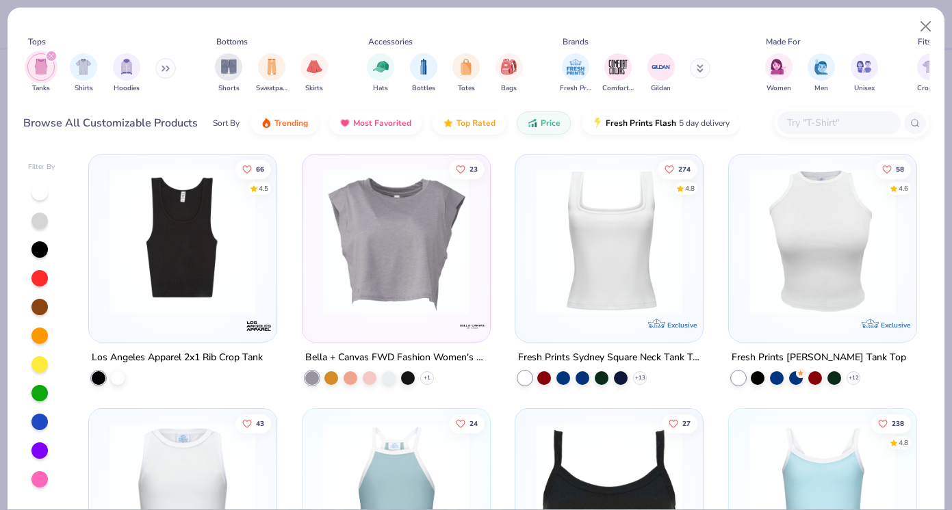
click at [634, 212] on img at bounding box center [609, 241] width 160 height 146
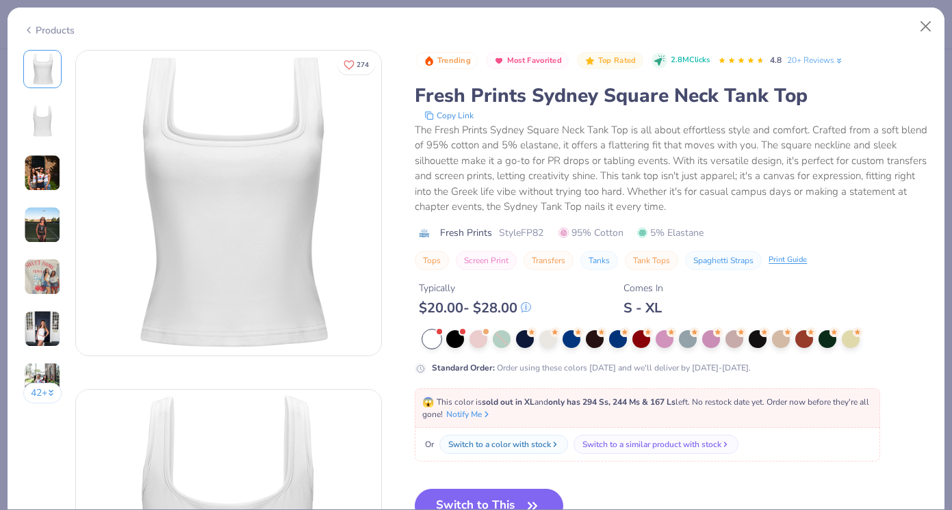
click at [46, 168] on img at bounding box center [42, 173] width 37 height 37
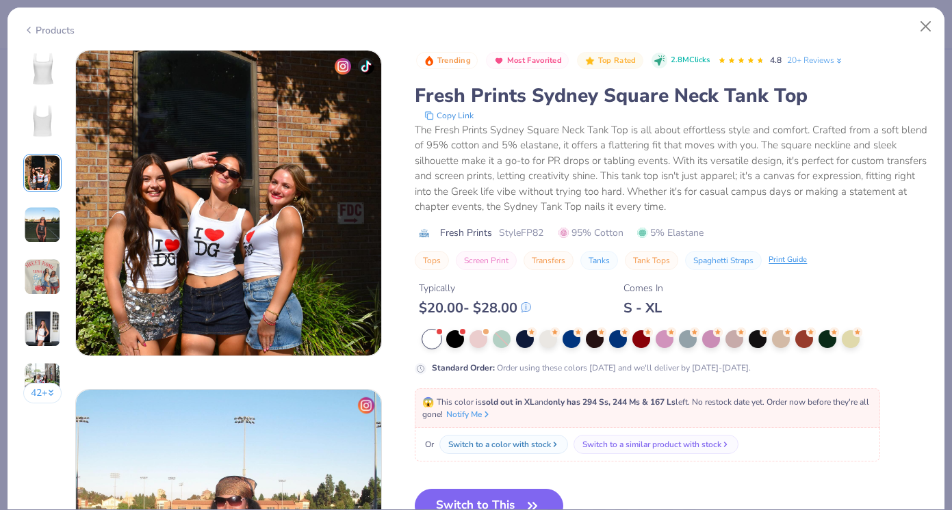
click at [45, 237] on img at bounding box center [42, 225] width 37 height 37
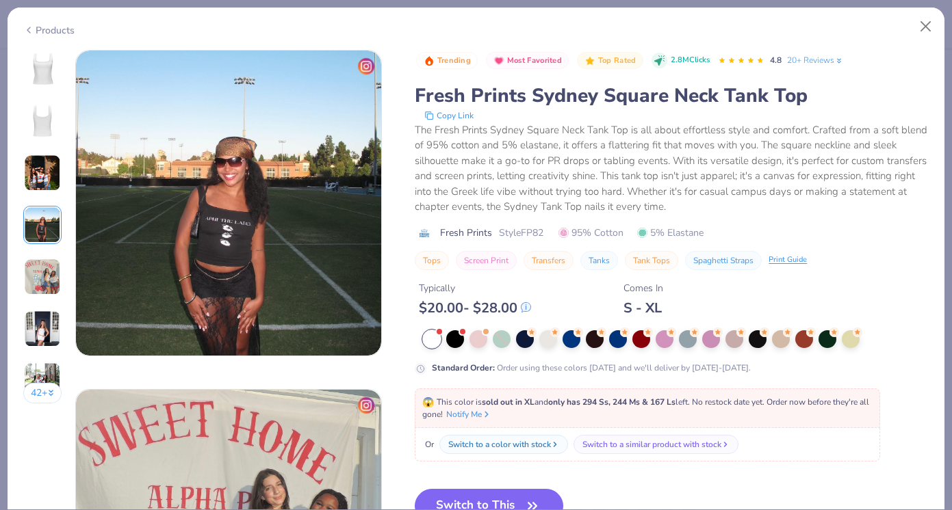
click at [53, 283] on img at bounding box center [42, 277] width 37 height 37
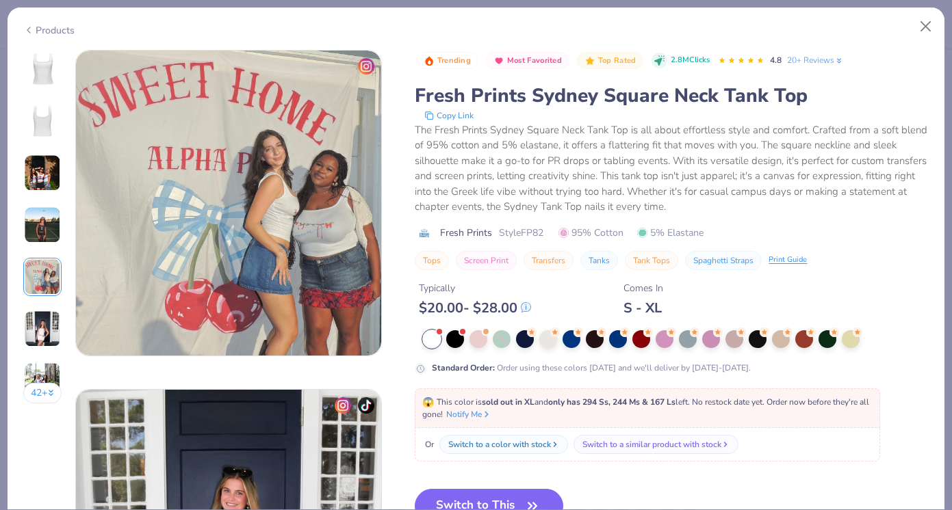
click at [49, 330] on img at bounding box center [42, 329] width 37 height 37
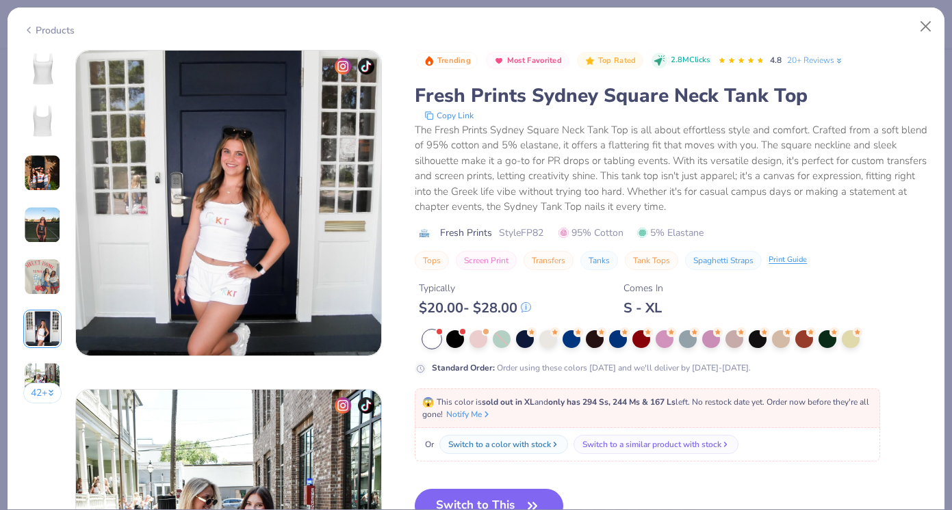
click at [46, 171] on img at bounding box center [42, 173] width 37 height 37
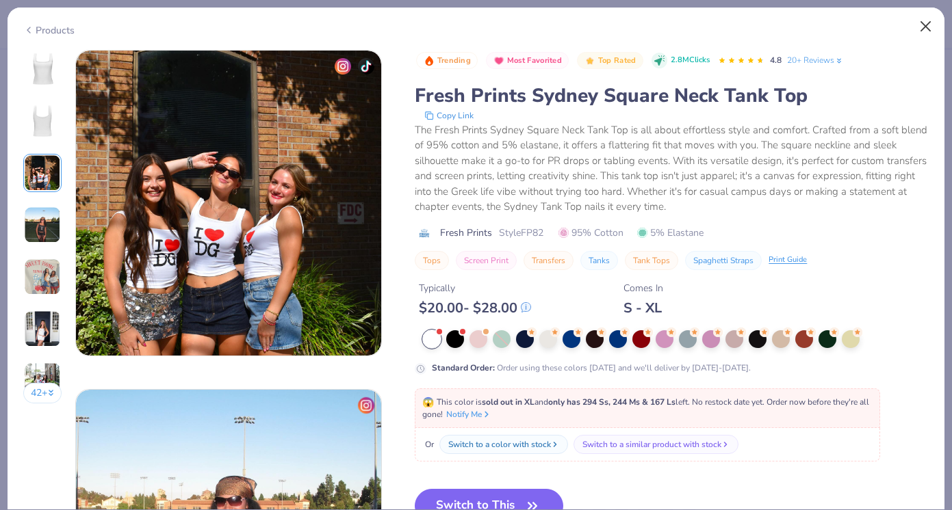
click at [925, 18] on button "Close" at bounding box center [926, 27] width 26 height 26
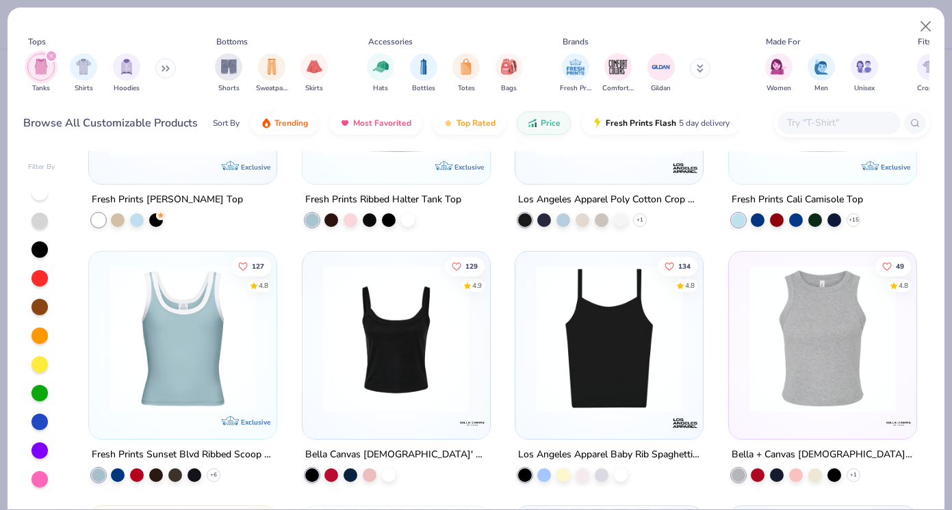
scroll to position [1701, 0]
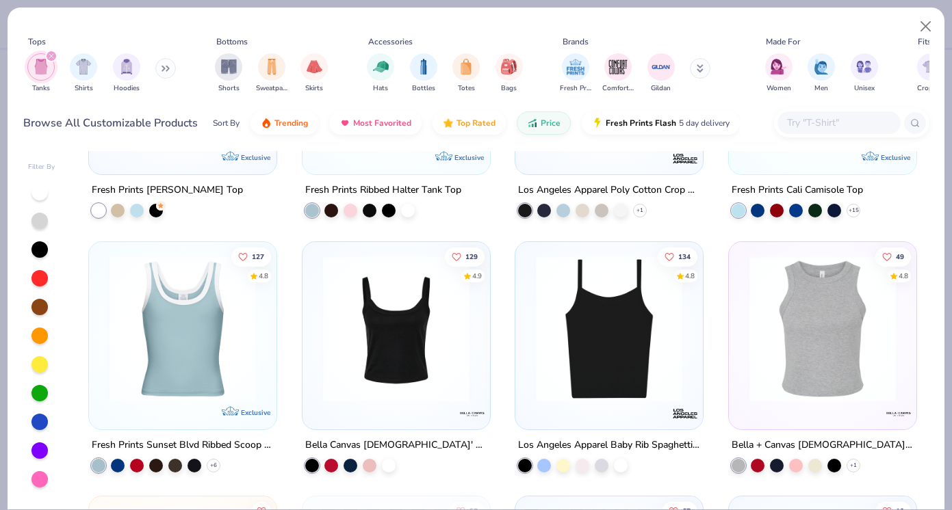
click at [437, 376] on img at bounding box center [396, 328] width 160 height 146
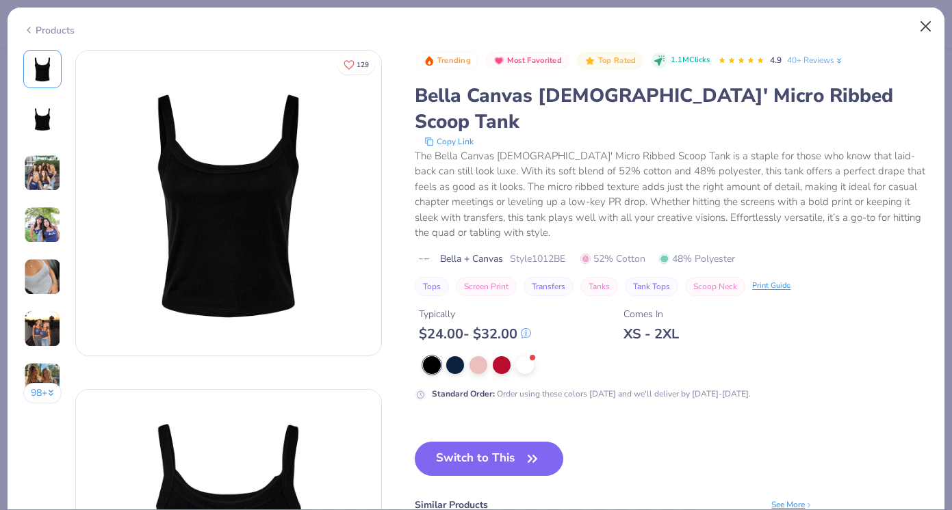
click at [916, 25] on button "Close" at bounding box center [926, 27] width 26 height 26
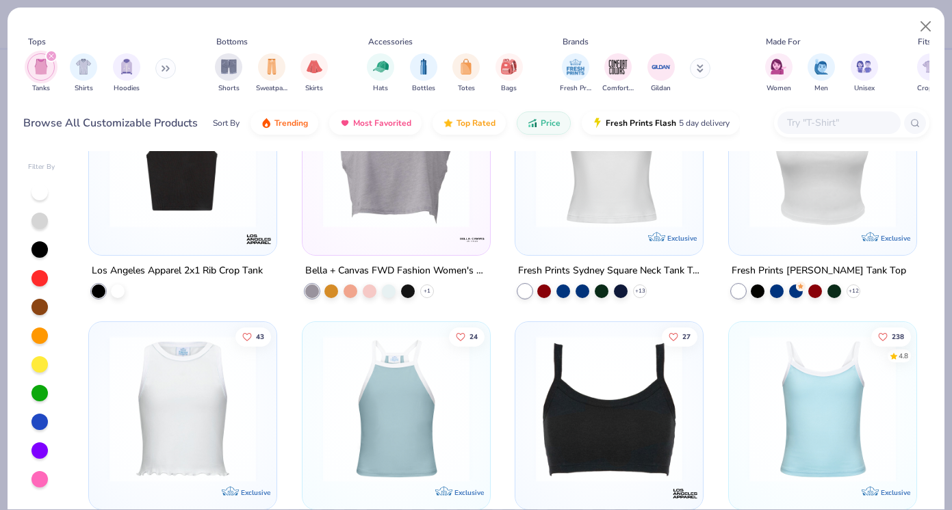
scroll to position [1365, 0]
click at [645, 194] on img at bounding box center [609, 154] width 160 height 146
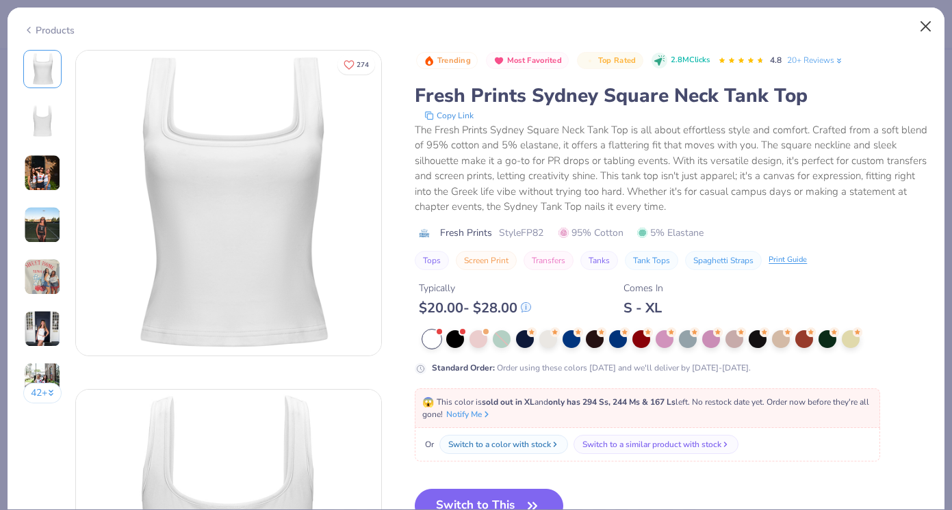
click at [927, 24] on button "Close" at bounding box center [926, 27] width 26 height 26
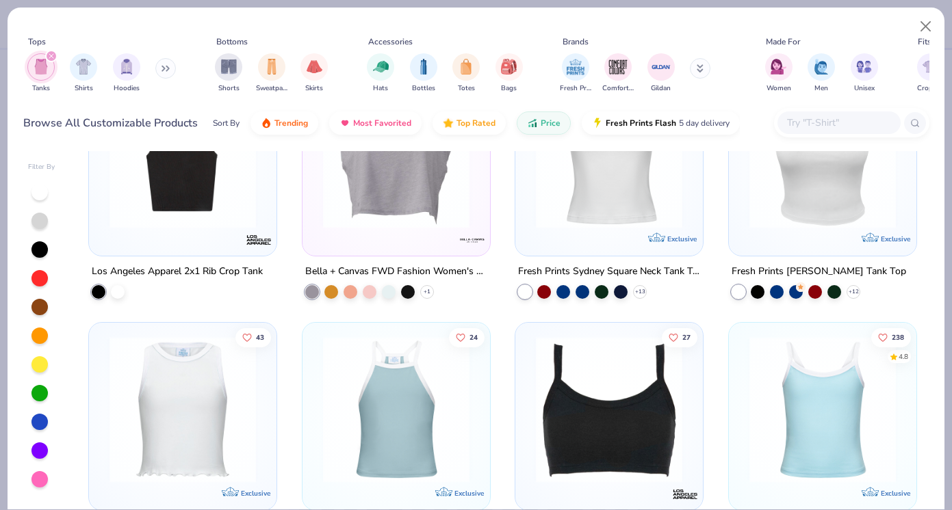
click at [855, 401] on img at bounding box center [822, 410] width 160 height 146
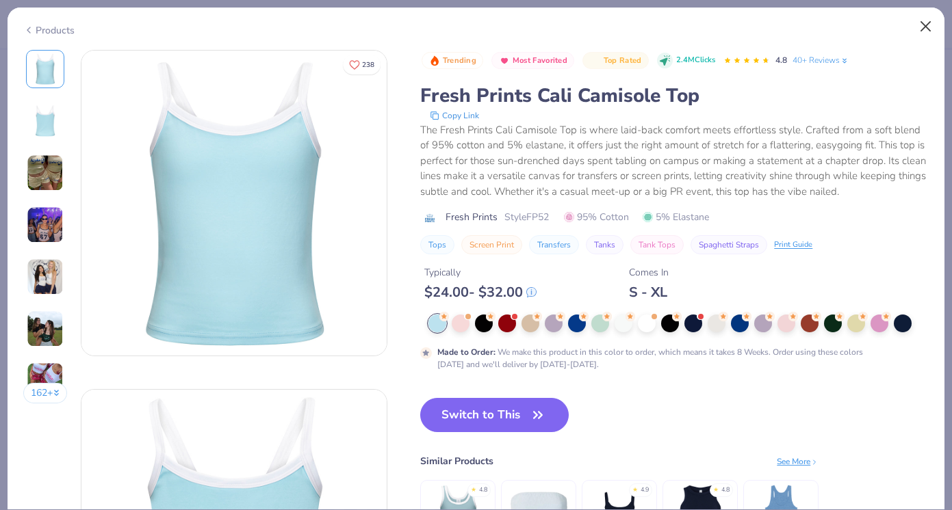
click at [927, 21] on button "Close" at bounding box center [926, 27] width 26 height 26
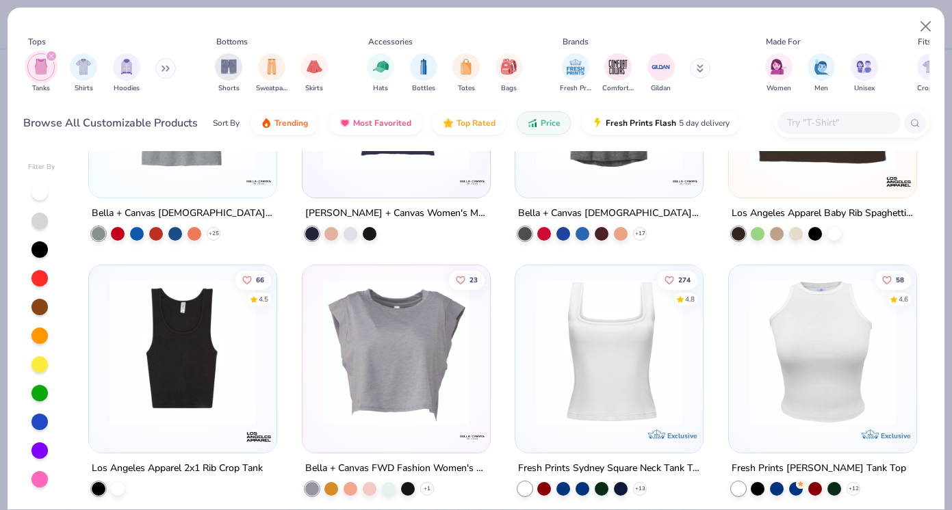
scroll to position [1143, 0]
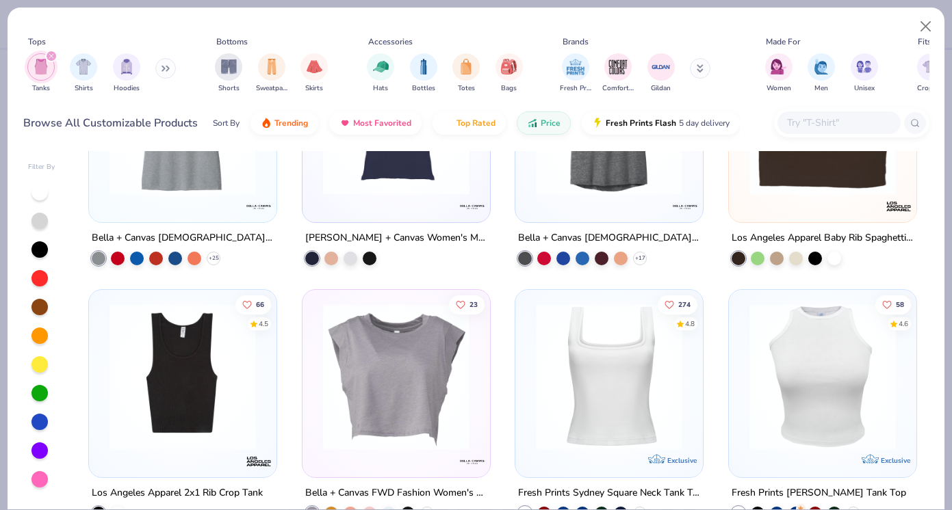
click at [612, 387] on img at bounding box center [609, 376] width 160 height 146
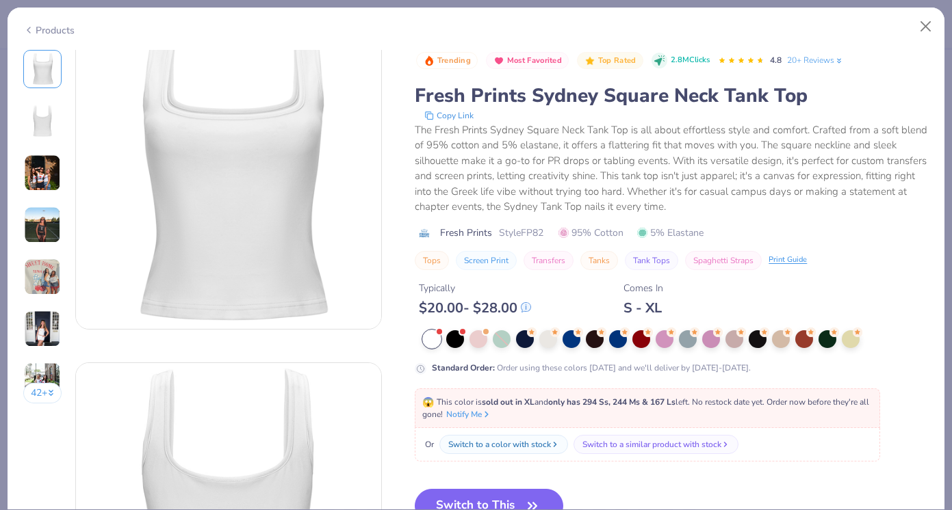
scroll to position [26, 0]
click at [539, 494] on button "Switch to This" at bounding box center [489, 506] width 148 height 34
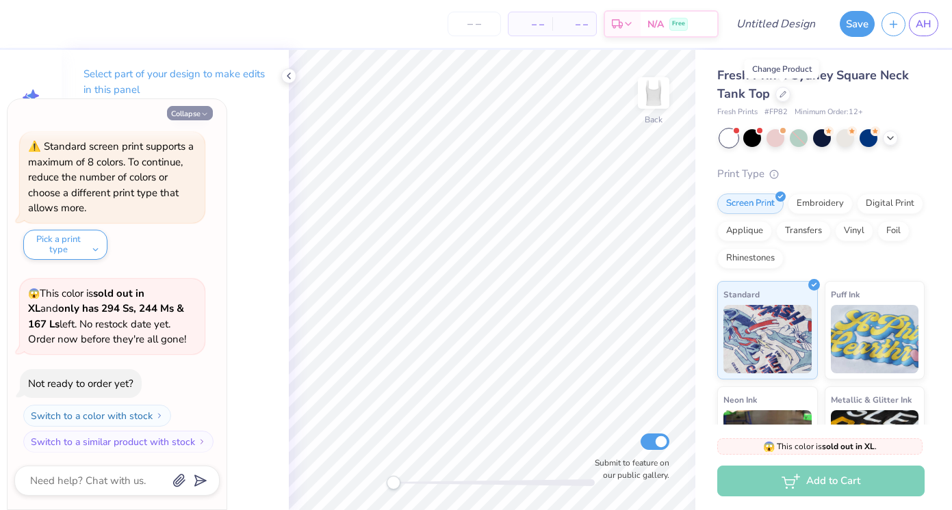
click at [181, 116] on button "Collapse" at bounding box center [190, 113] width 46 height 14
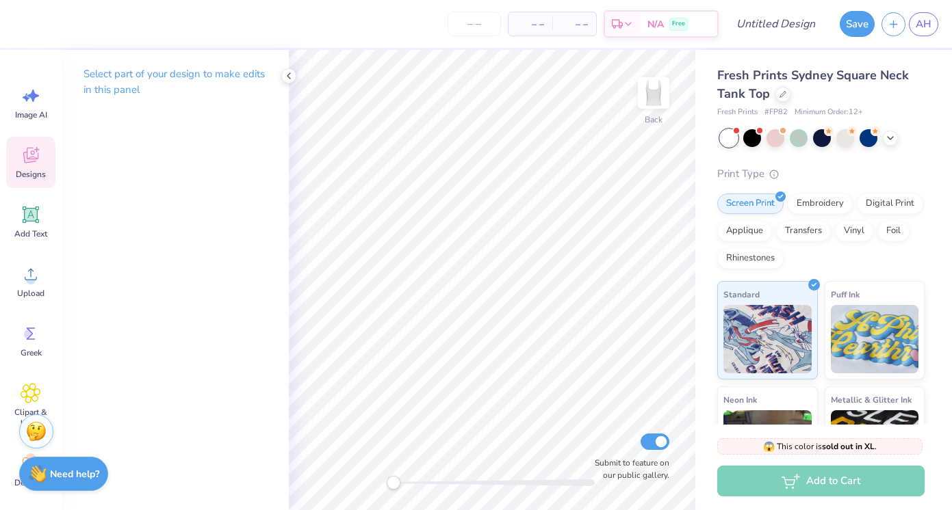
click at [25, 148] on icon at bounding box center [31, 155] width 21 height 21
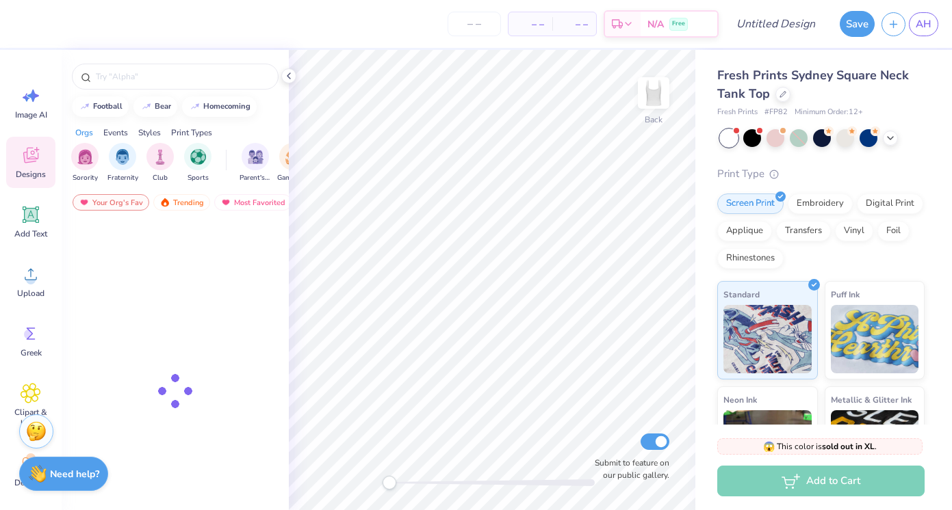
click at [366, 482] on div "Back Submit to feature on our public gallery." at bounding box center [492, 280] width 406 height 461
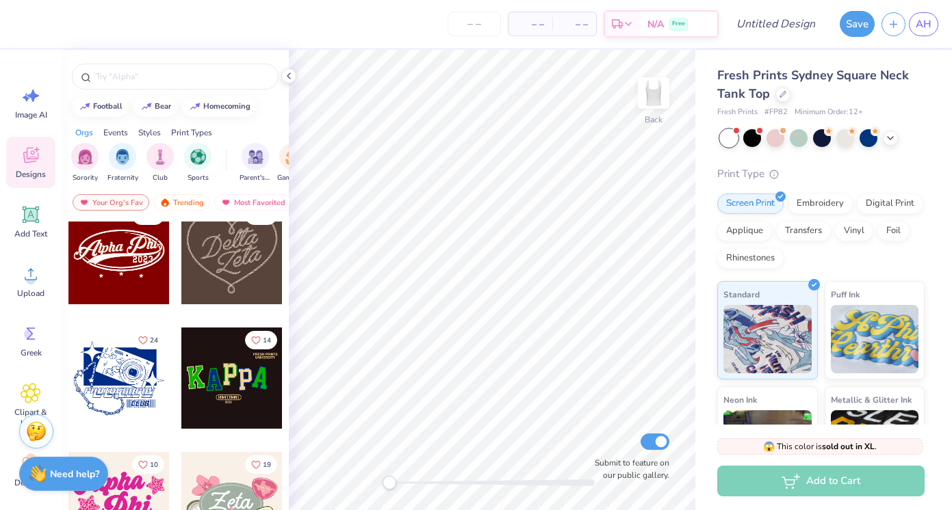
scroll to position [522, 0]
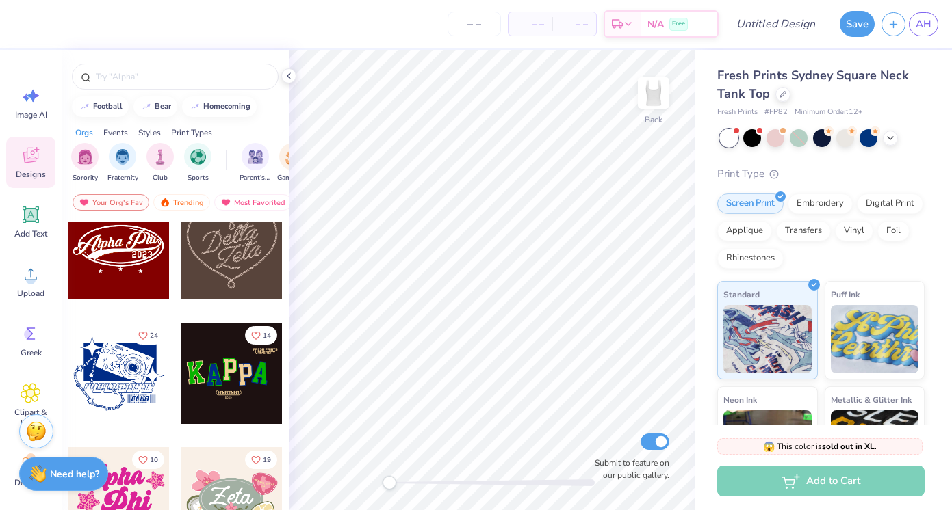
click at [121, 249] on div at bounding box center [118, 248] width 101 height 101
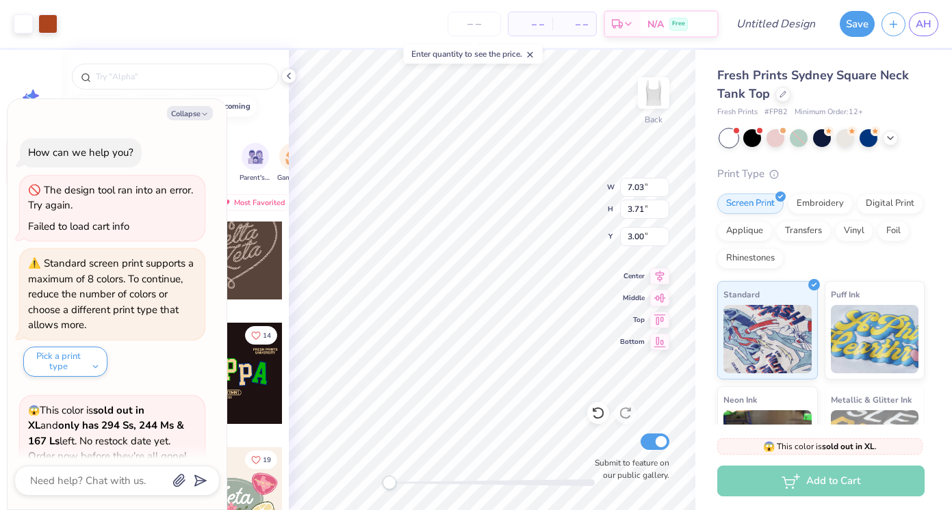
scroll to position [184, 0]
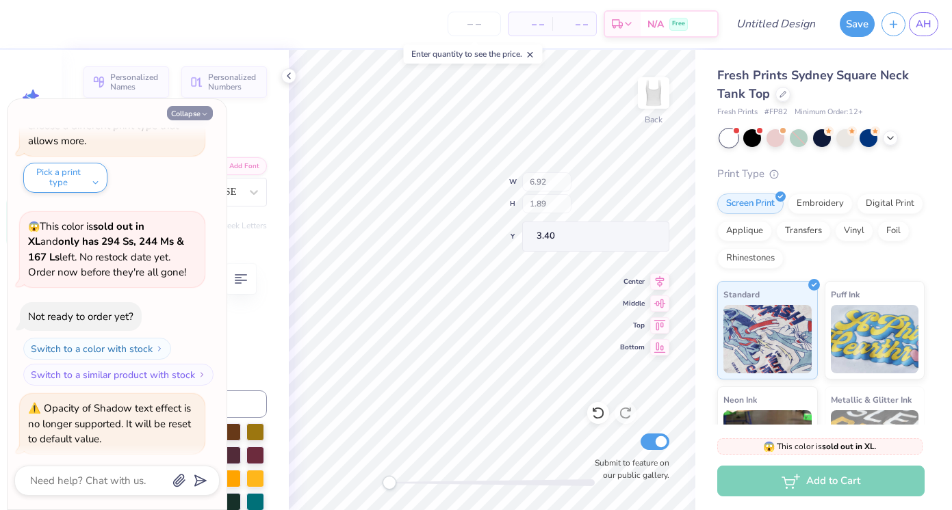
click at [205, 111] on icon "button" at bounding box center [204, 114] width 8 height 8
type textarea "x"
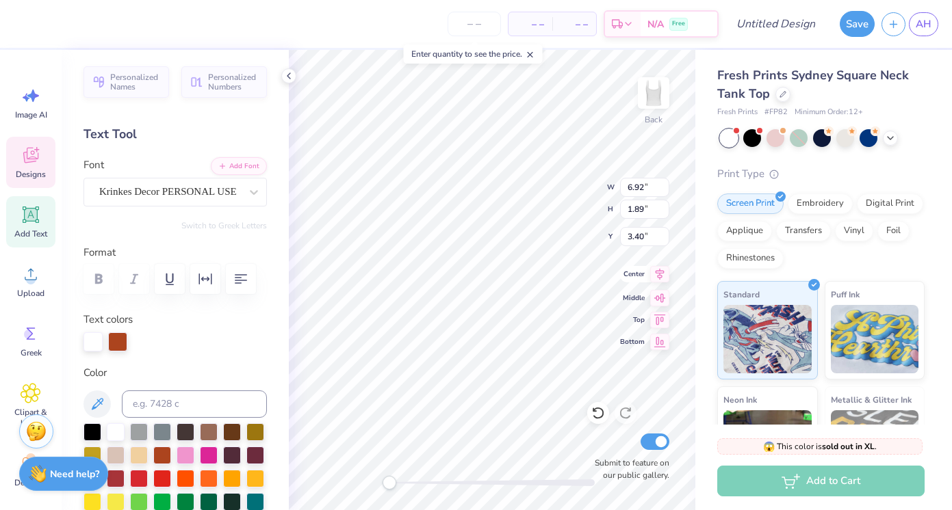
scroll to position [0, 1]
type textarea "Girl Gains"
type input "1.58"
type input "0.58"
type input "4.99"
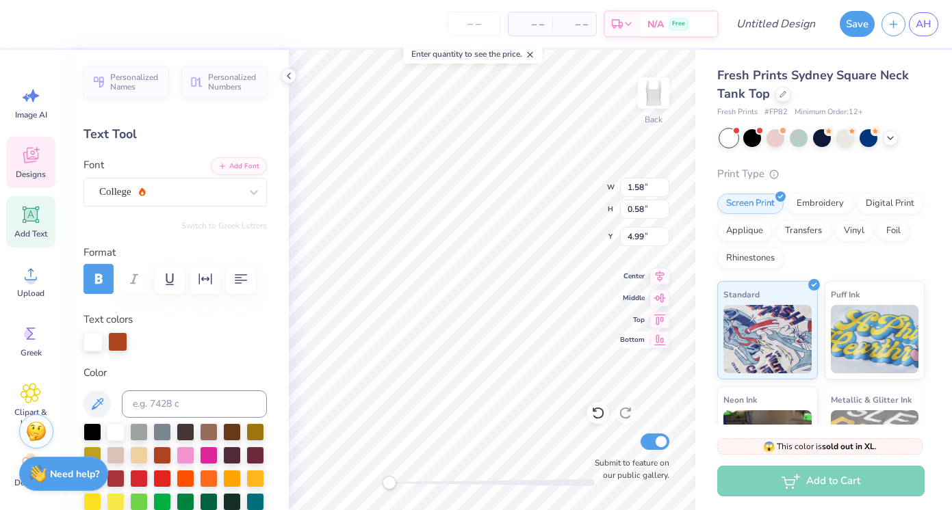
type textarea "2022"
type input "5.97"
type input "1.81"
type input "3.44"
click at [122, 333] on div at bounding box center [117, 340] width 19 height 19
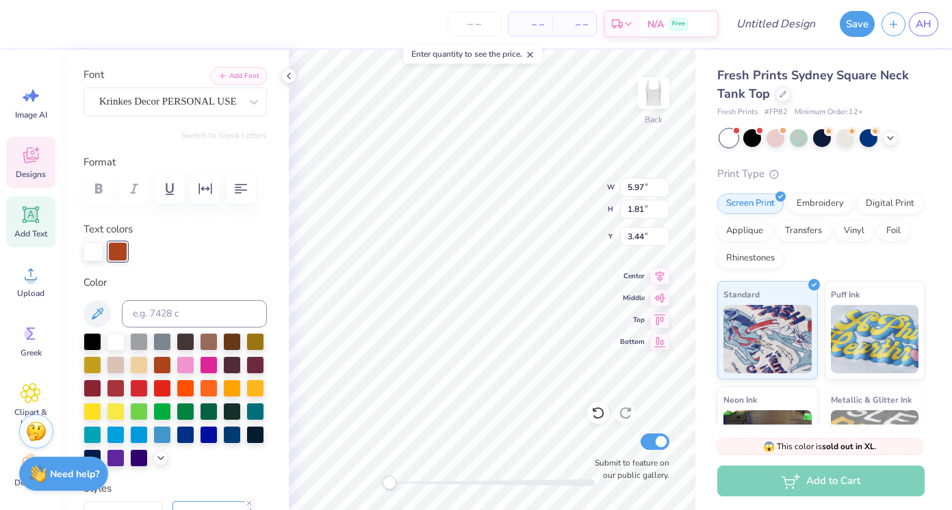
scroll to position [90, 0]
click at [158, 456] on icon at bounding box center [160, 457] width 11 height 11
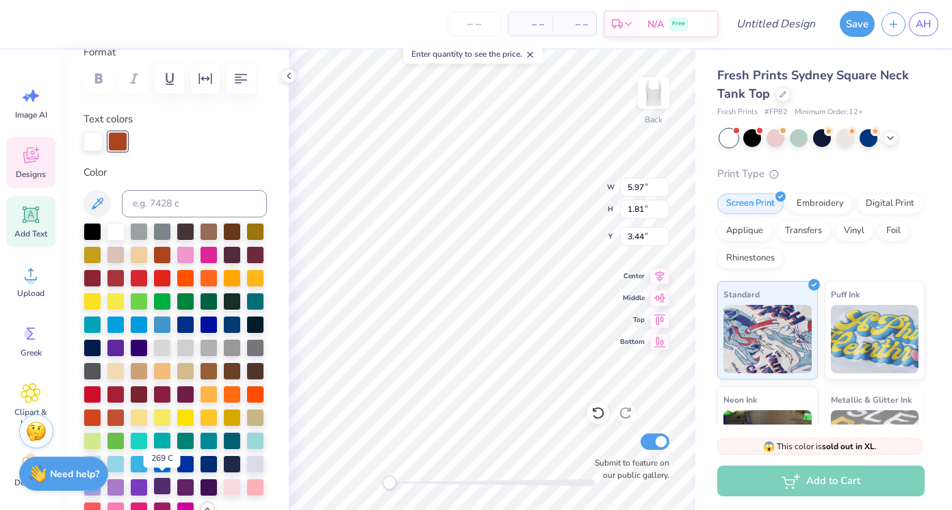
scroll to position [194, 0]
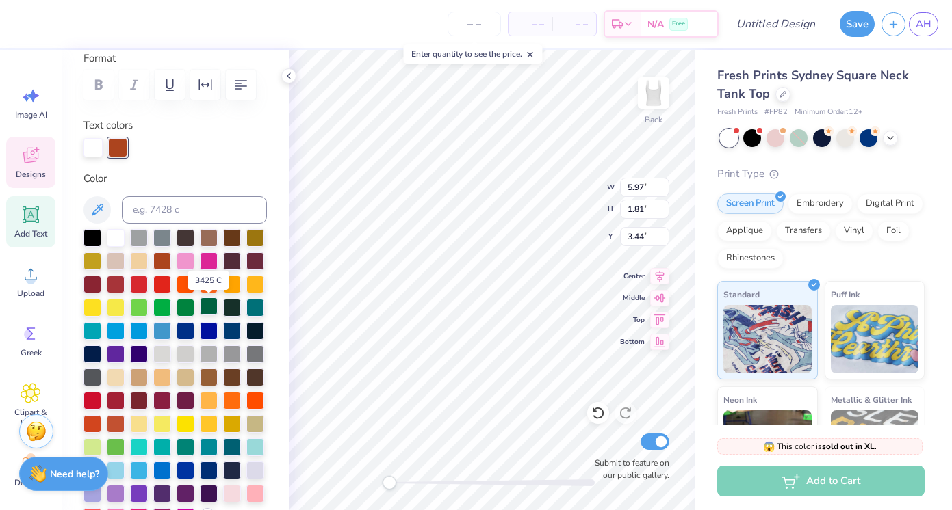
click at [210, 305] on div at bounding box center [209, 307] width 18 height 18
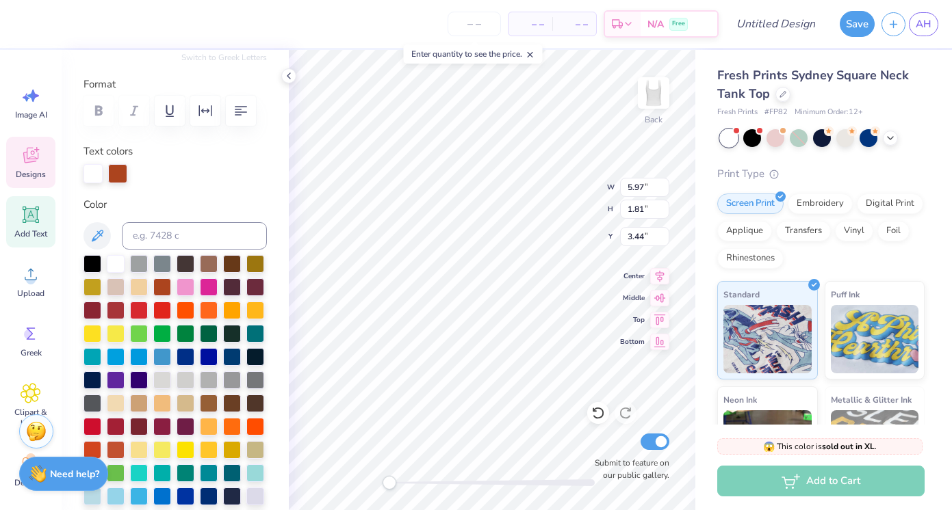
scroll to position [161, 0]
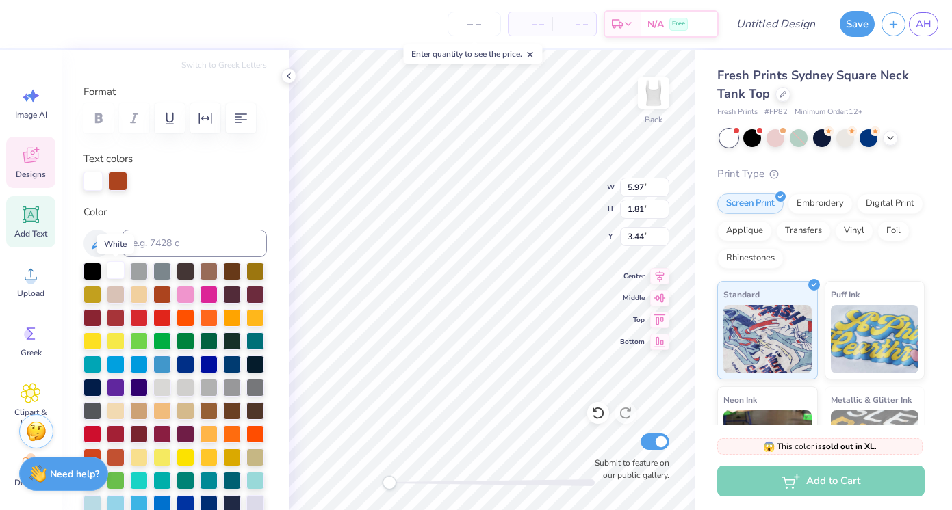
click at [122, 272] on div at bounding box center [116, 270] width 18 height 18
click at [212, 342] on div at bounding box center [209, 340] width 18 height 18
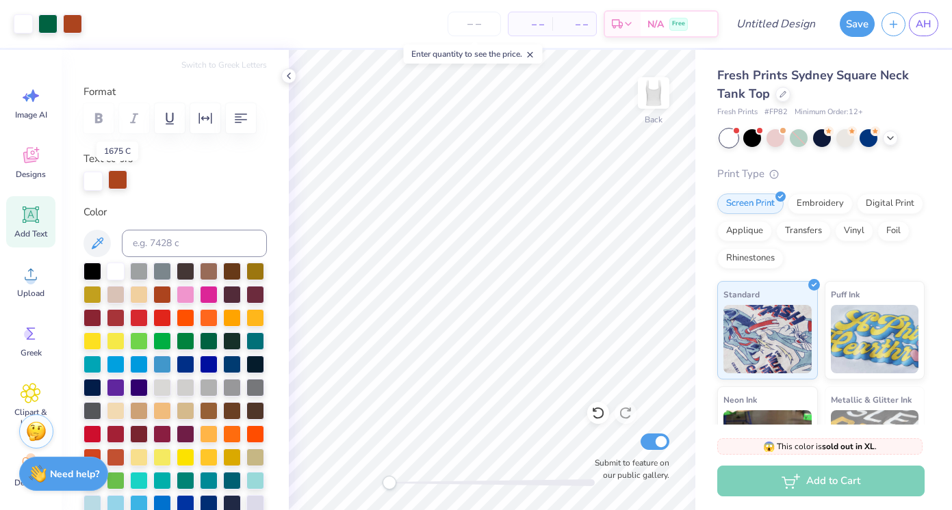
click at [116, 177] on div at bounding box center [117, 179] width 19 height 19
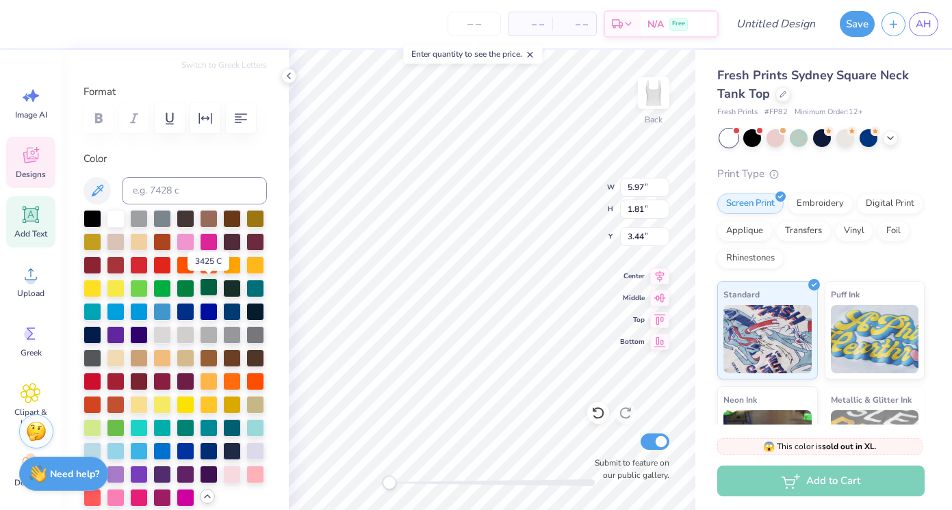
click at [213, 281] on div at bounding box center [209, 287] width 18 height 18
click at [225, 284] on div at bounding box center [232, 287] width 18 height 18
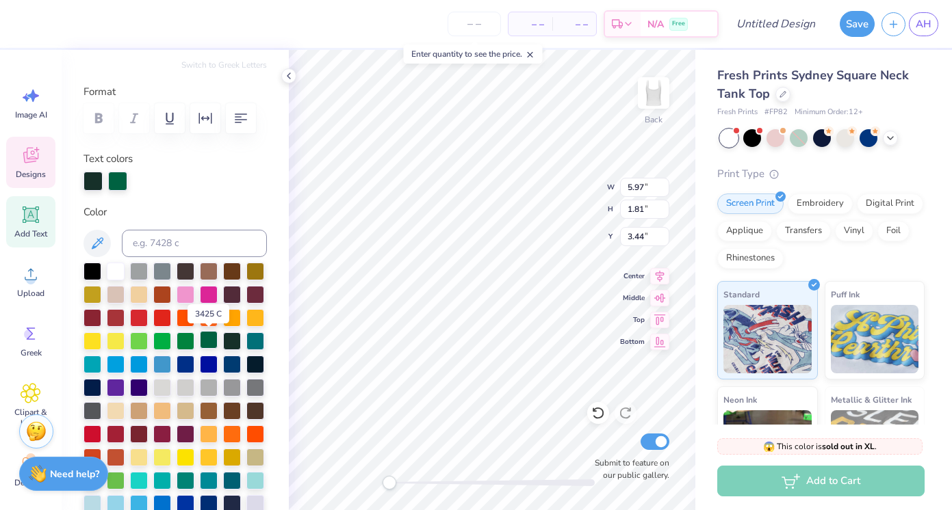
click at [214, 339] on div at bounding box center [209, 340] width 18 height 18
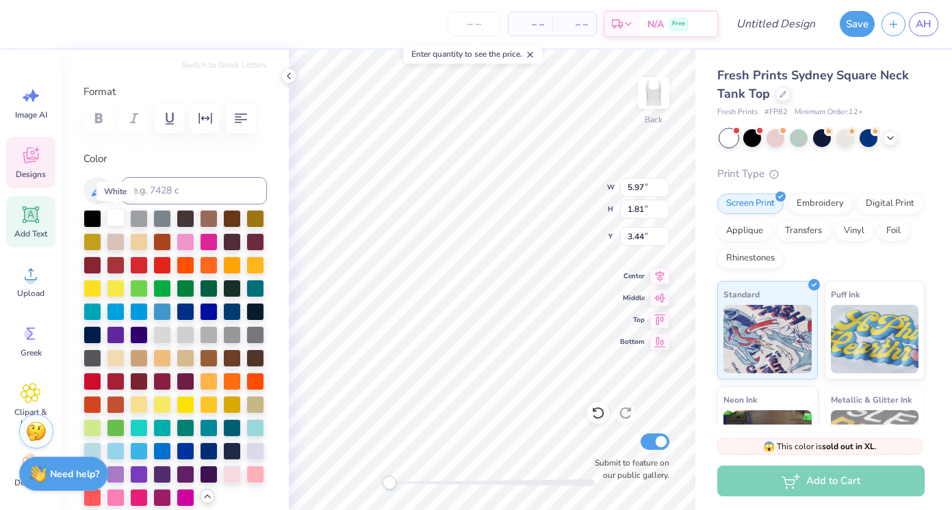
click at [116, 220] on div at bounding box center [116, 218] width 18 height 18
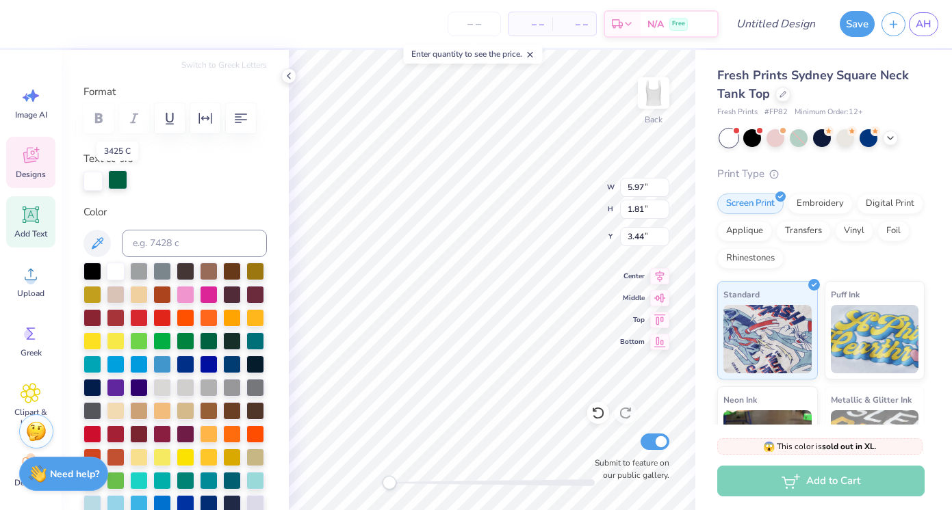
click at [122, 183] on div at bounding box center [117, 179] width 19 height 19
click at [257, 271] on div at bounding box center [255, 270] width 18 height 18
click at [94, 180] on div at bounding box center [92, 179] width 19 height 19
click at [210, 341] on div at bounding box center [209, 340] width 18 height 18
click at [114, 267] on div at bounding box center [116, 270] width 18 height 18
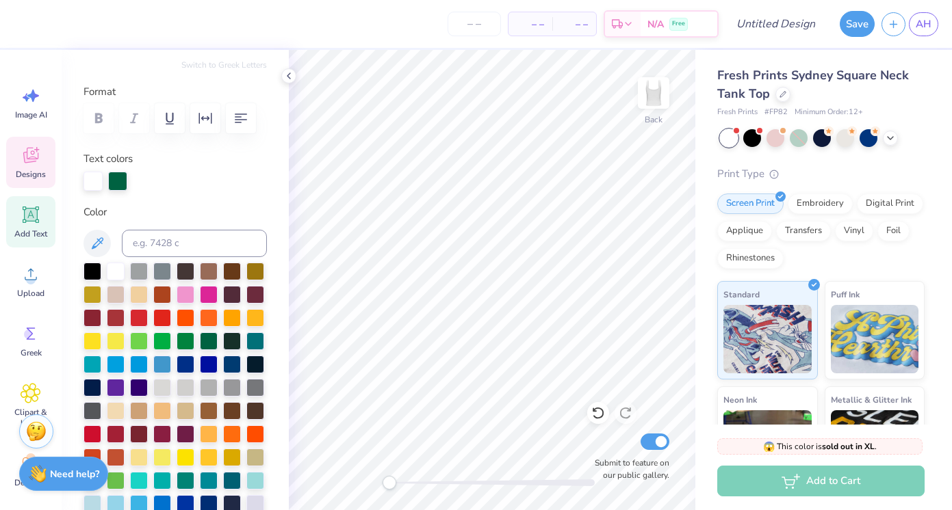
click at [21, 155] on icon at bounding box center [31, 155] width 21 height 21
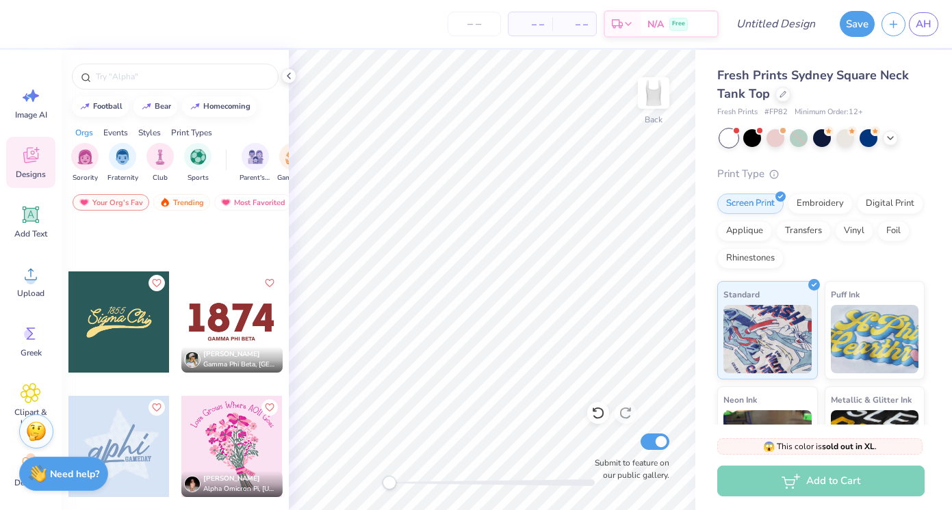
scroll to position [3937, 0]
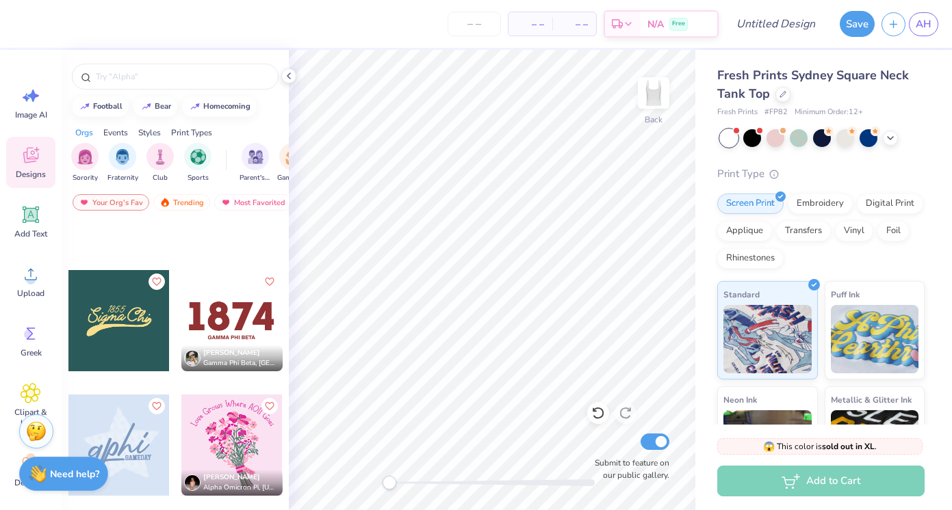
click at [118, 324] on div at bounding box center [118, 320] width 101 height 101
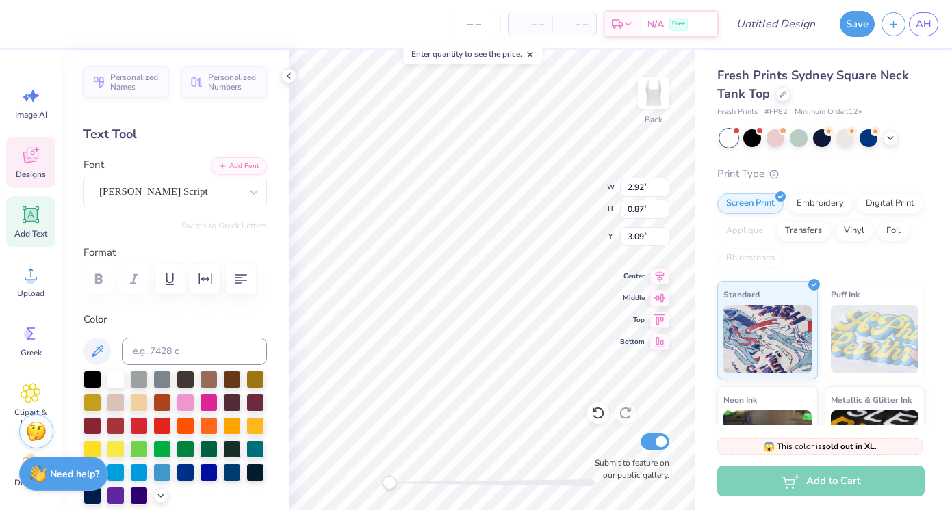
scroll to position [0, 0]
type textarea "Girl Gainsi"
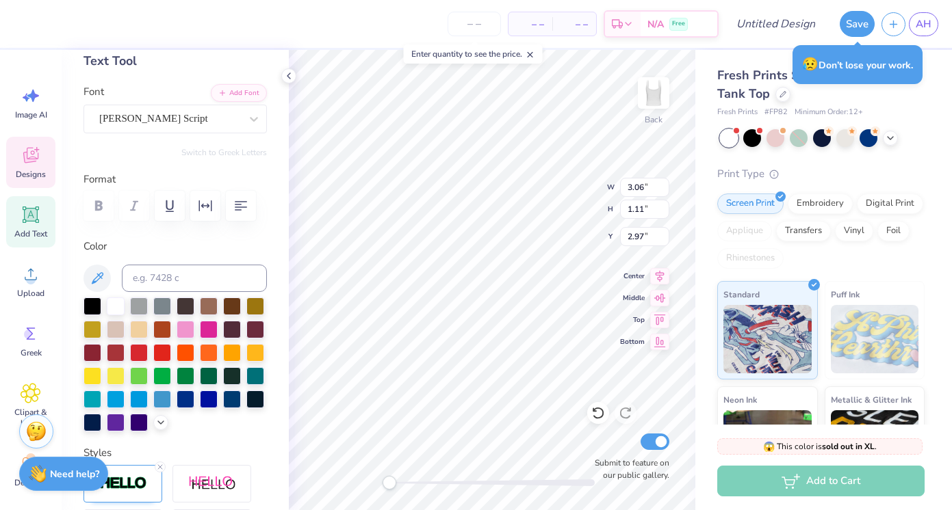
scroll to position [83, 0]
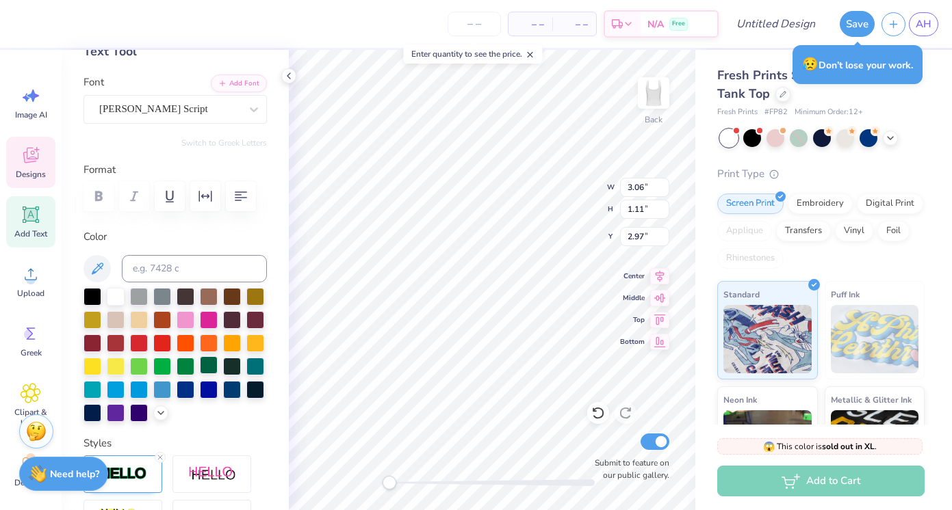
click at [212, 363] on div at bounding box center [209, 365] width 18 height 18
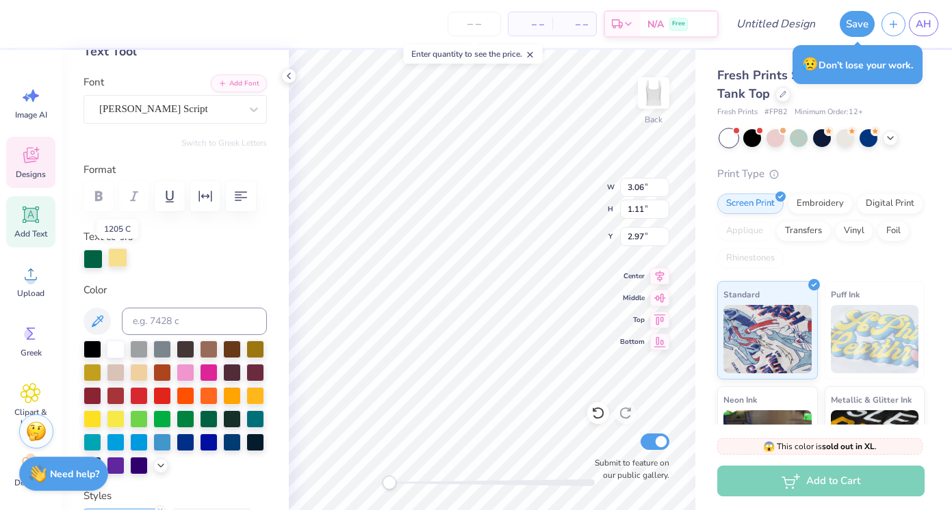
click at [117, 252] on div at bounding box center [117, 257] width 19 height 19
click at [209, 416] on div at bounding box center [209, 418] width 18 height 18
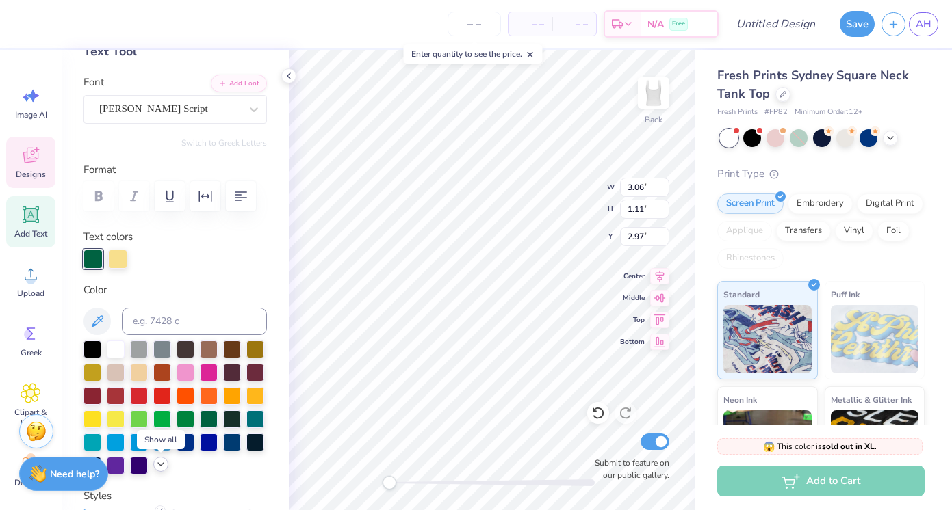
click at [161, 463] on icon at bounding box center [160, 464] width 11 height 11
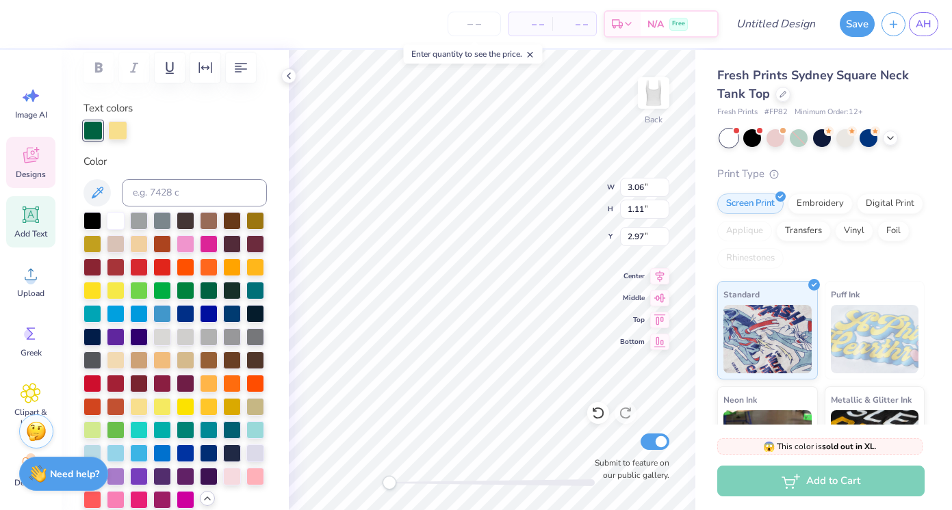
scroll to position [220, 0]
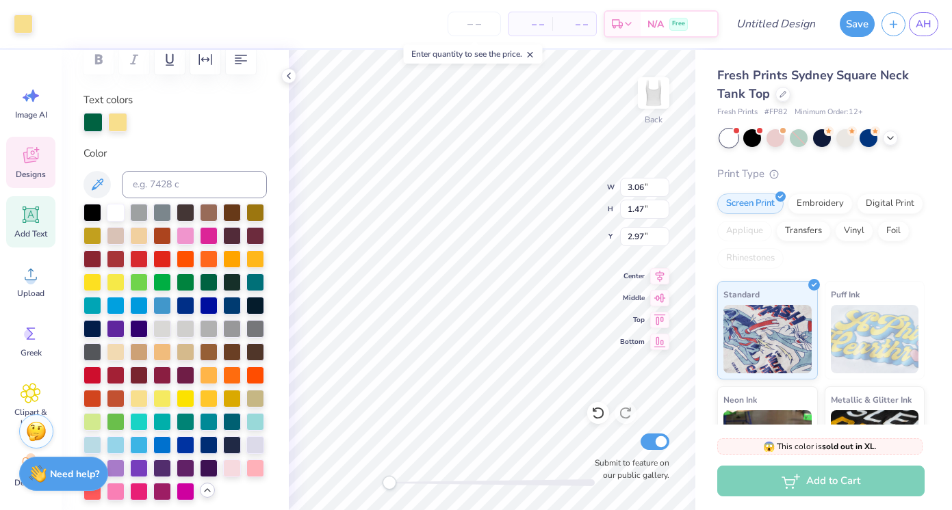
type input "2.19"
type input "0.86"
type input "2.85"
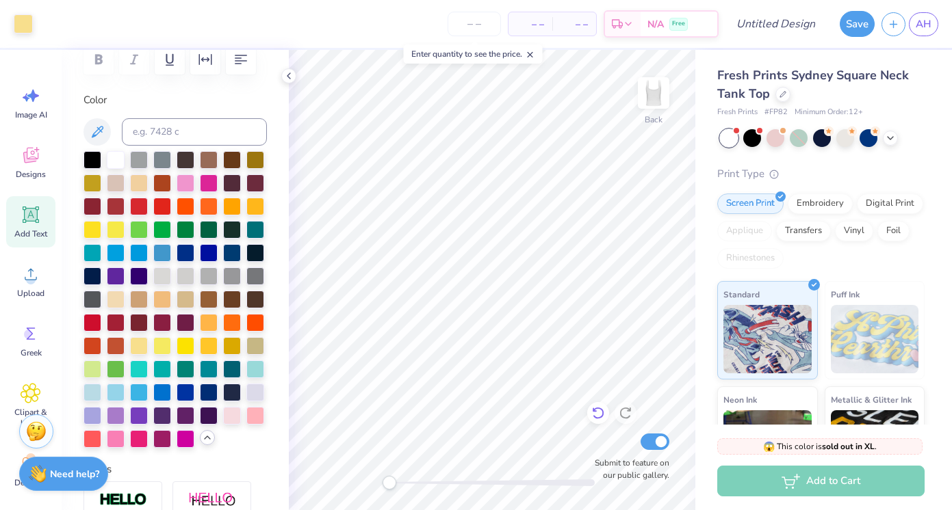
click at [604, 413] on icon at bounding box center [598, 413] width 14 height 14
type input "2.13"
type input "0.84"
type input "2.02"
click at [595, 413] on icon at bounding box center [598, 413] width 14 height 14
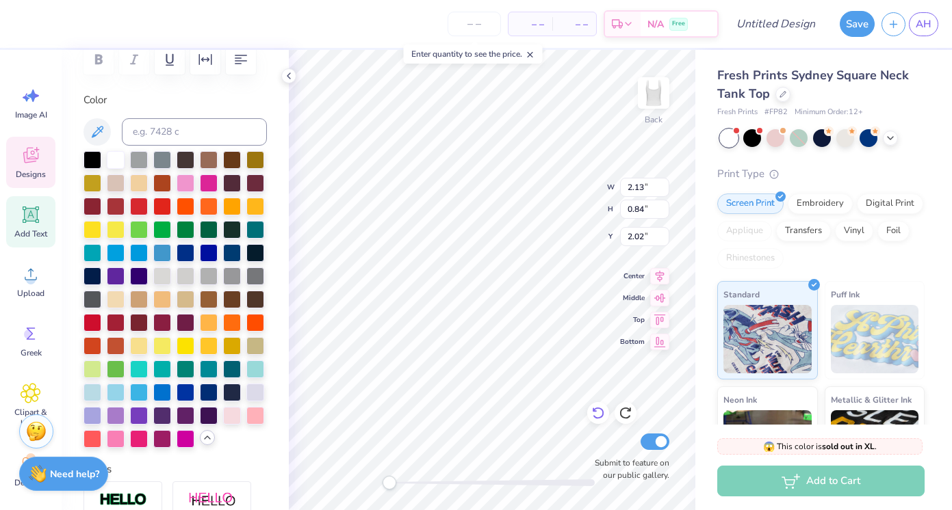
type input "0.86"
type input "0.34"
type input "3.00"
type input "5.36"
type input "2.37"
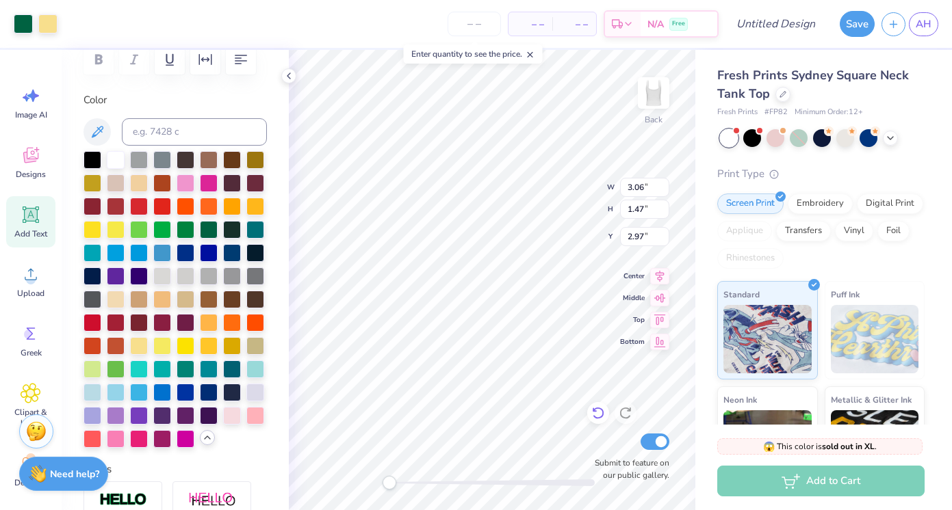
type input "2.26"
type input "2.14"
type input "0.85"
type input "2.43"
